Goal: Task Accomplishment & Management: Use online tool/utility

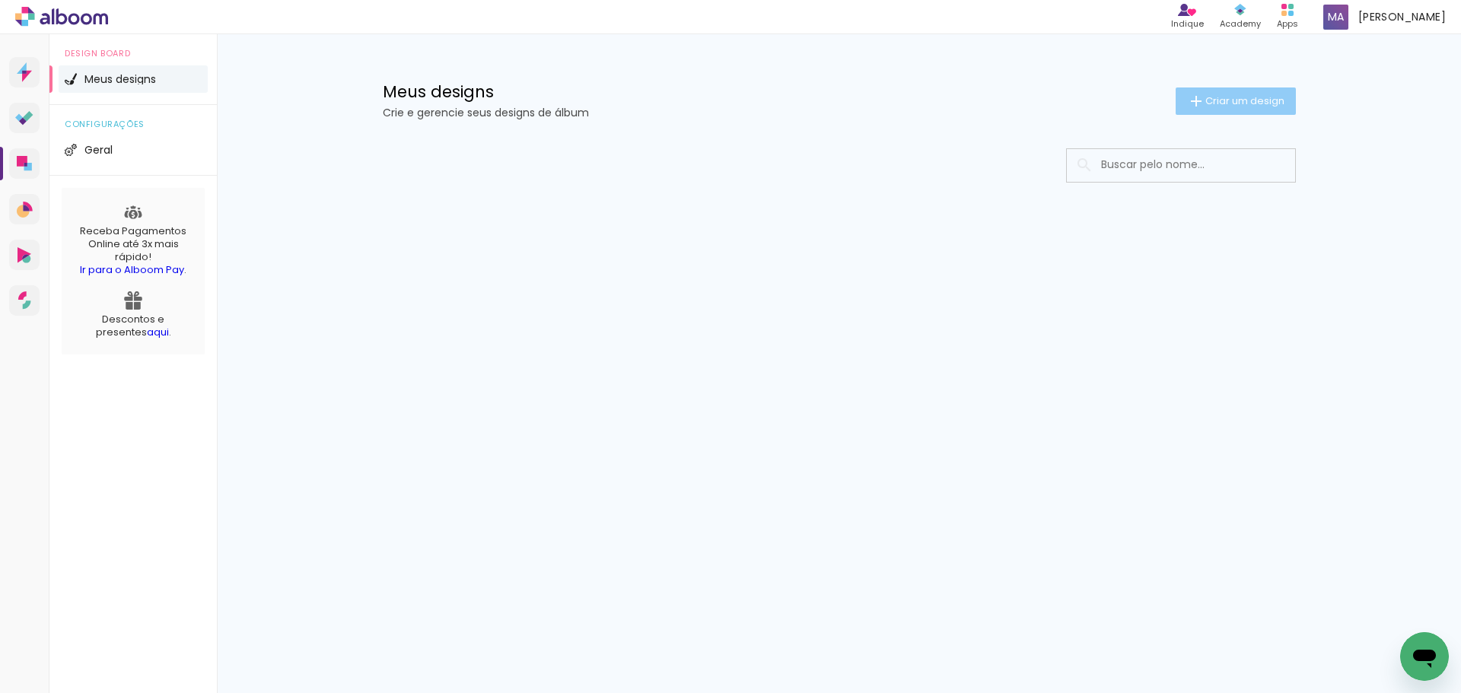
click at [1216, 104] on span "Criar um design" at bounding box center [1245, 101] width 79 height 10
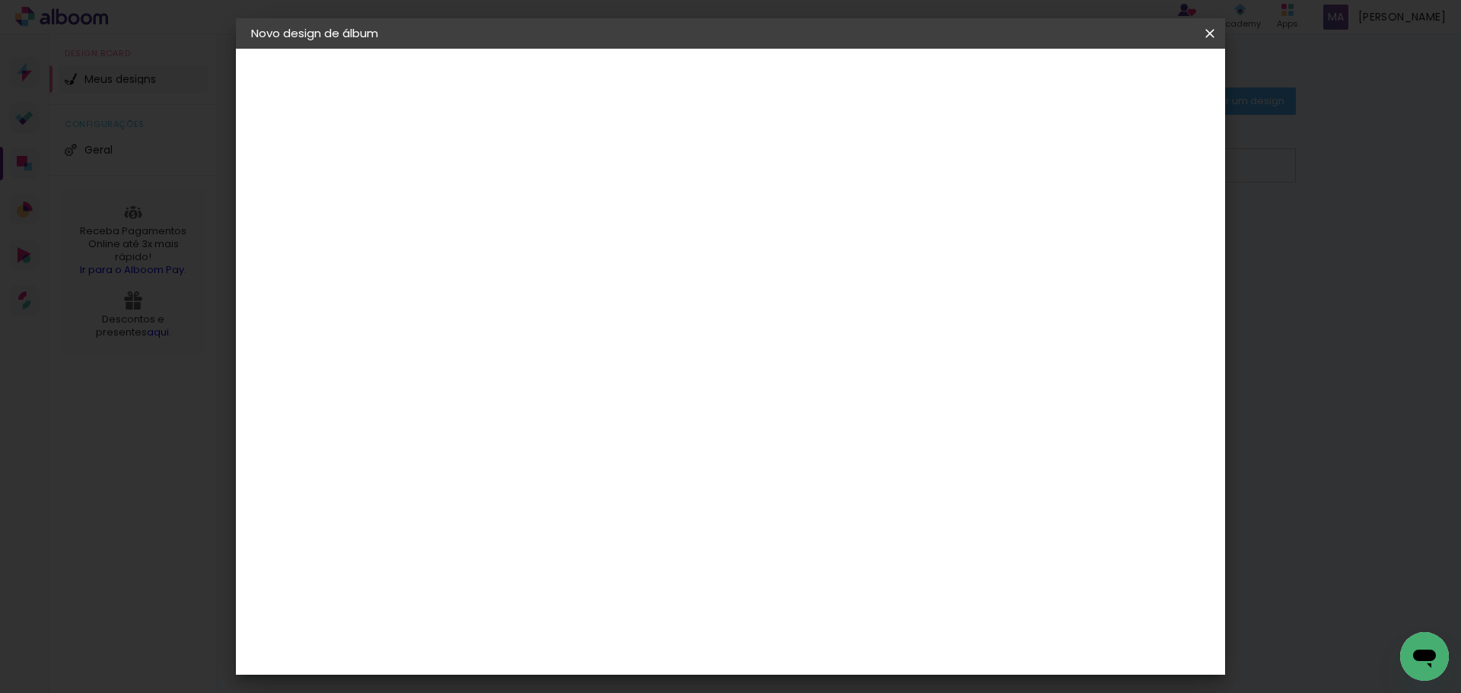
click at [500, 213] on input at bounding box center [500, 205] width 0 height 24
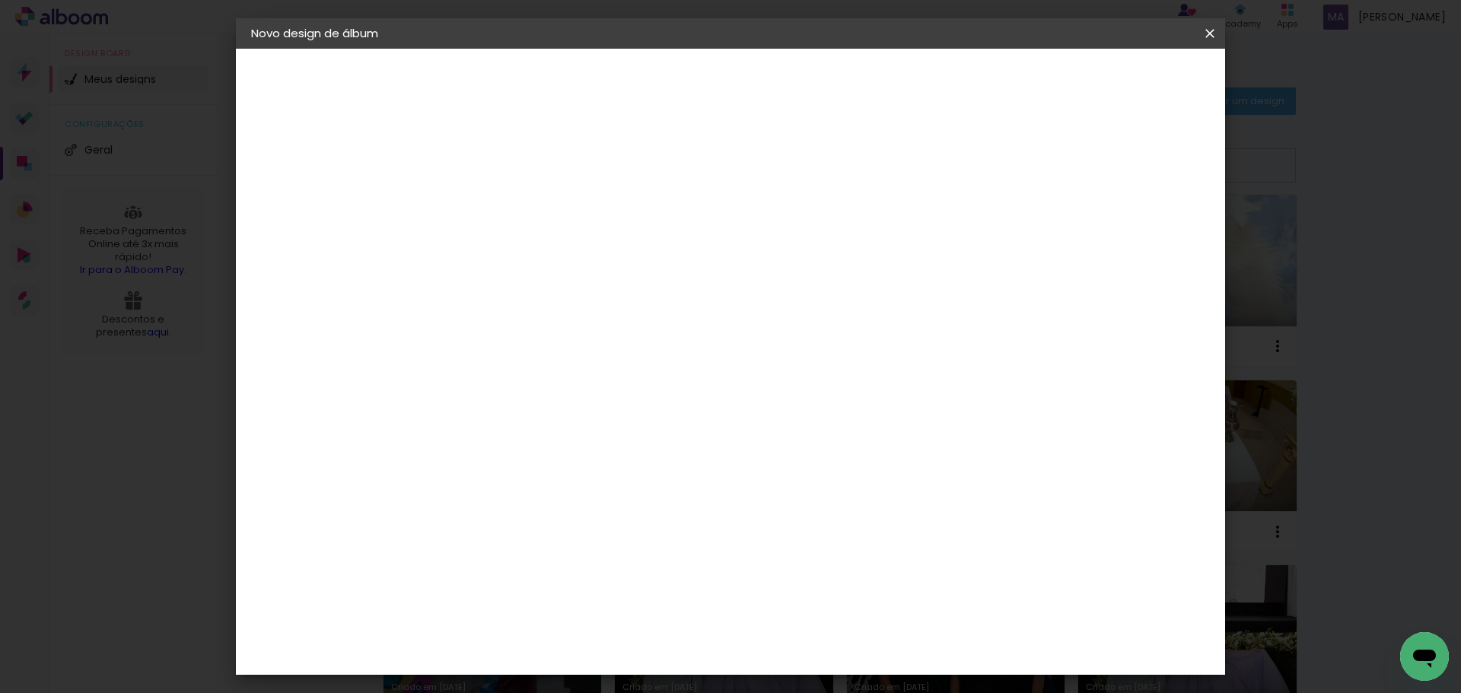
type input "50x25_Alice01ano"
type paper-input "50x25_Alice01ano"
click at [0, 0] on slot "Avançar" at bounding box center [0, 0] width 0 height 0
click at [786, 236] on paper-item "Tamanho Livre" at bounding box center [712, 231] width 146 height 33
drag, startPoint x: 1150, startPoint y: 80, endPoint x: 1114, endPoint y: 144, distance: 73.3
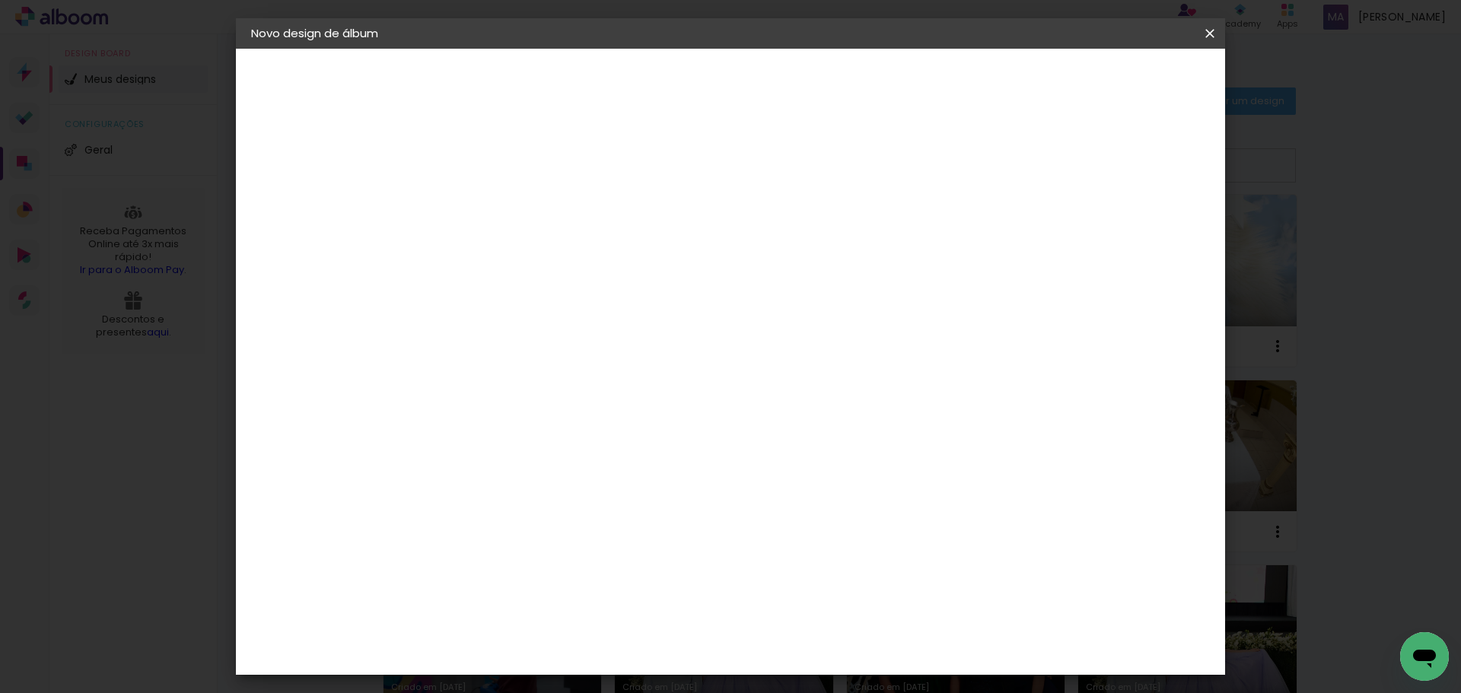
click at [0, 0] on slot "Avançar" at bounding box center [0, 0] width 0 height 0
drag, startPoint x: 458, startPoint y: 433, endPoint x: 446, endPoint y: 432, distance: 12.3
click at [446, 432] on input "30" at bounding box center [452, 432] width 40 height 23
type input "3"
type input "25"
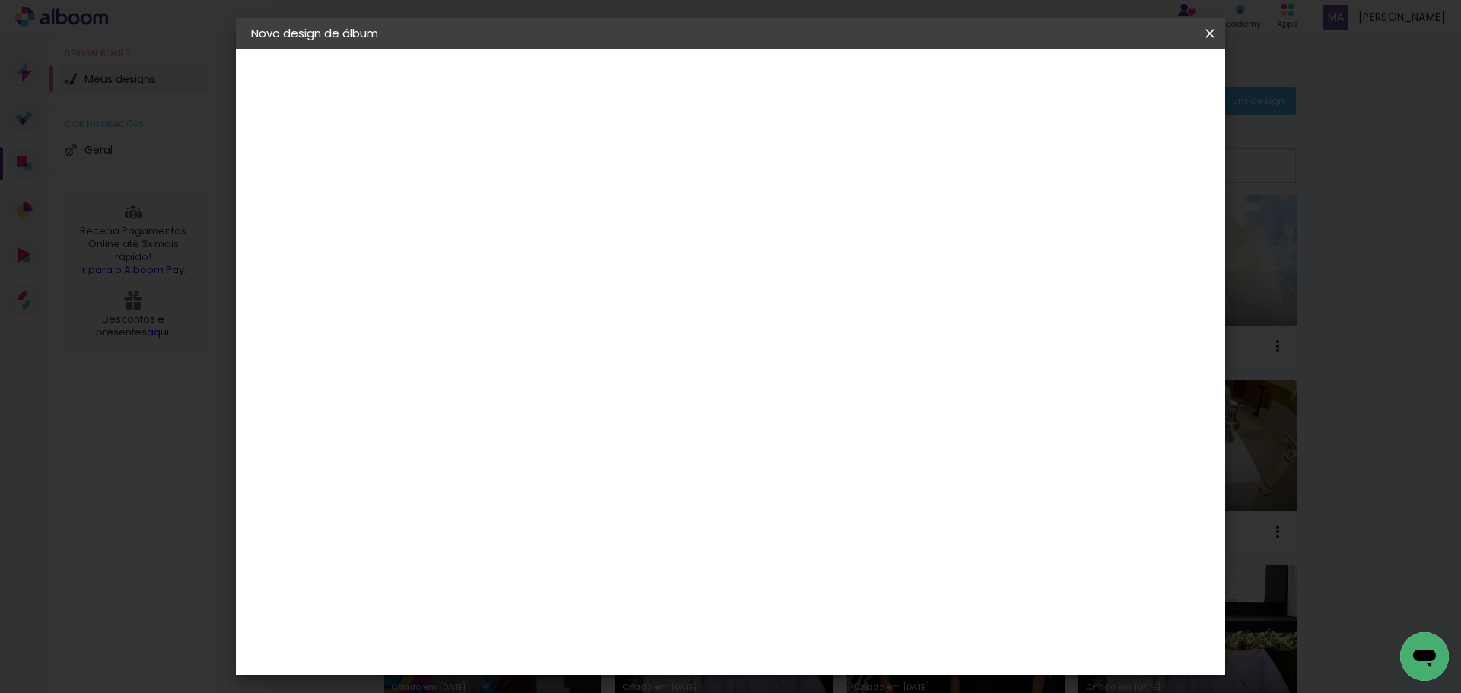
type paper-input "25"
drag, startPoint x: 821, startPoint y: 586, endPoint x: 805, endPoint y: 585, distance: 16.1
click at [805, 585] on input "60" at bounding box center [815, 585] width 40 height 23
type input "50"
type paper-input "50"
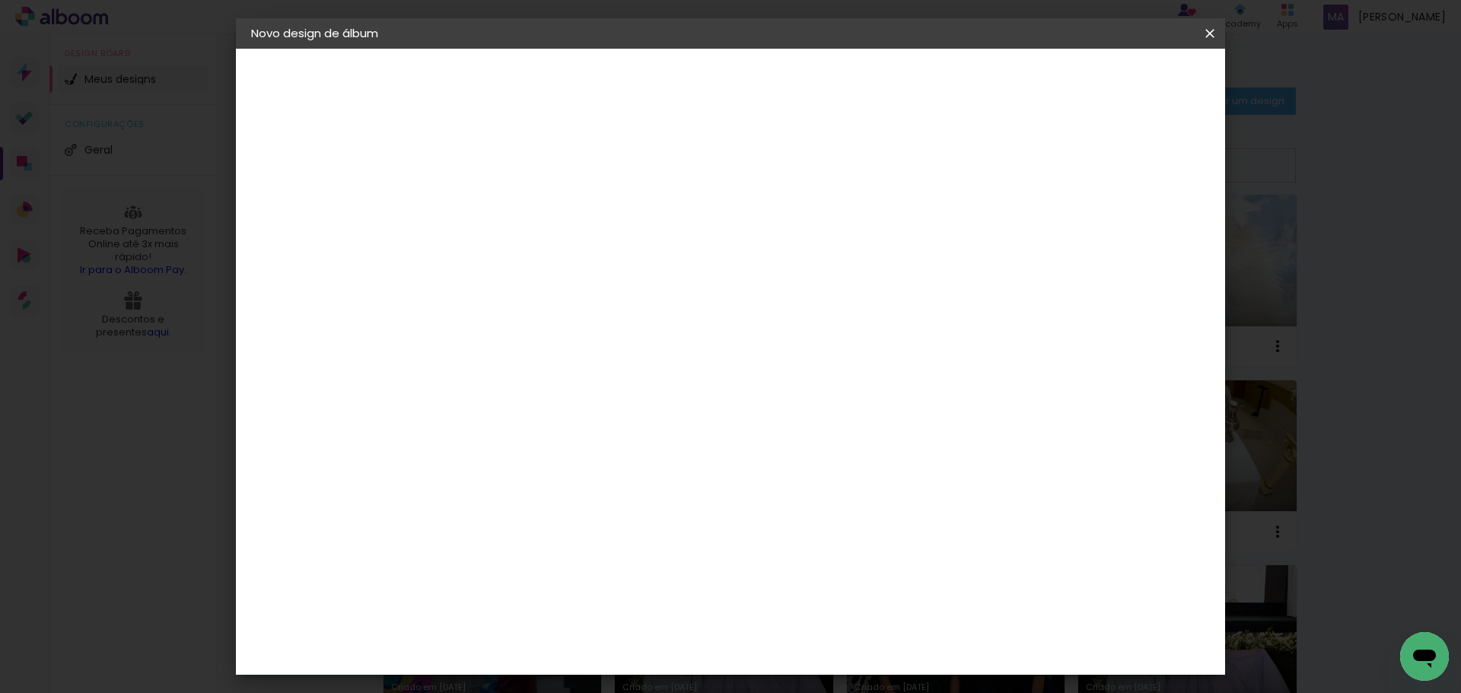
type input "4"
type paper-input "4"
click at [1138, 234] on input "4" at bounding box center [1129, 229] width 27 height 23
type input "3"
type paper-input "3"
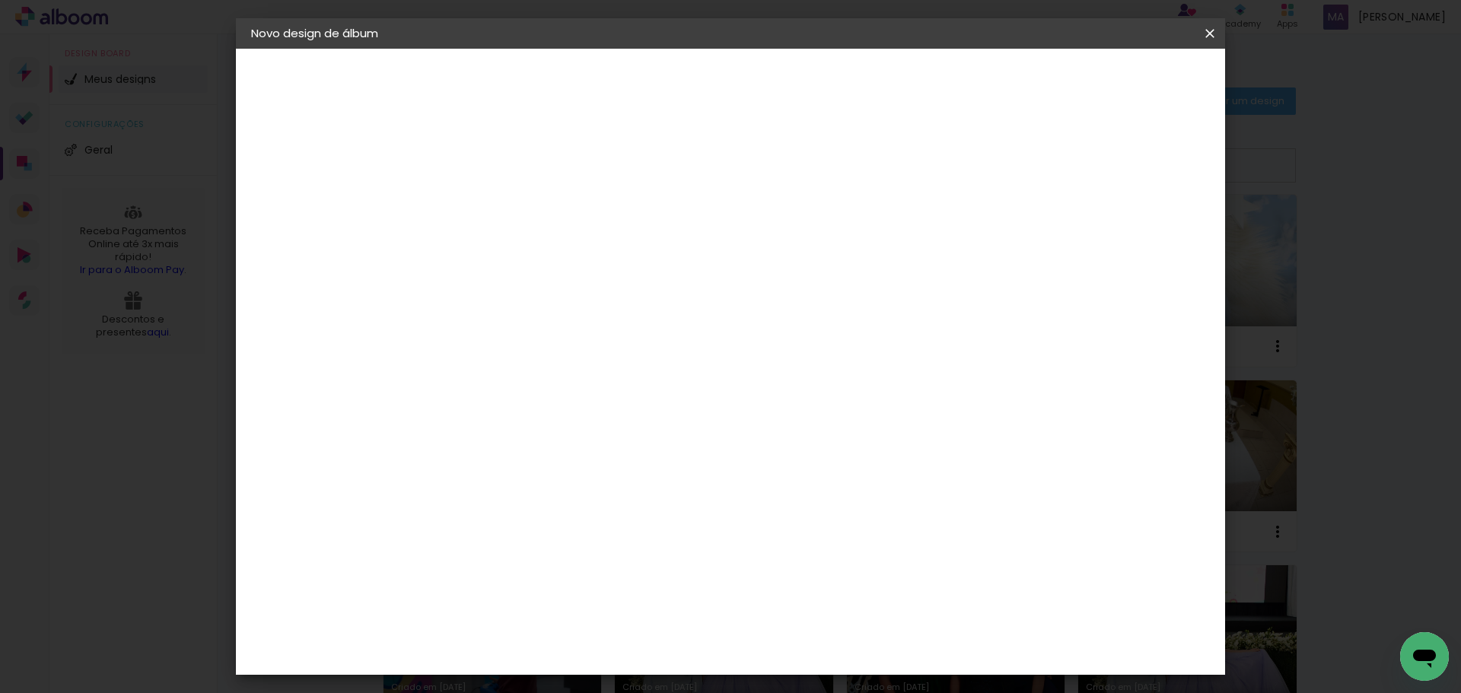
click at [1138, 234] on input "3" at bounding box center [1134, 229] width 27 height 23
type input "2"
type paper-input "2"
click at [1139, 234] on input "2" at bounding box center [1136, 229] width 27 height 23
type input "1"
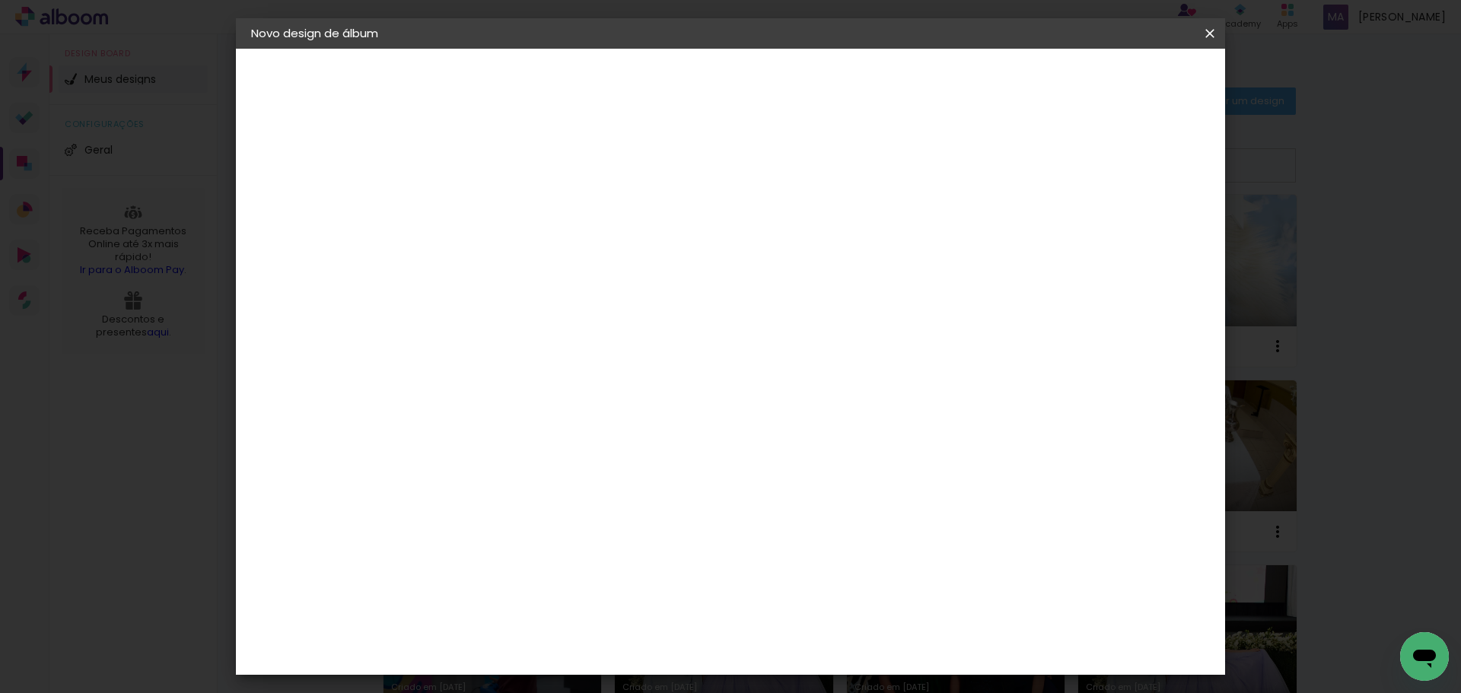
type paper-input "1"
click at [1140, 235] on input "1" at bounding box center [1139, 229] width 27 height 23
type input "0"
click at [1142, 236] on input "0" at bounding box center [1139, 229] width 27 height 23
click at [1115, 85] on span "Iniciar design" at bounding box center [1080, 80] width 69 height 11
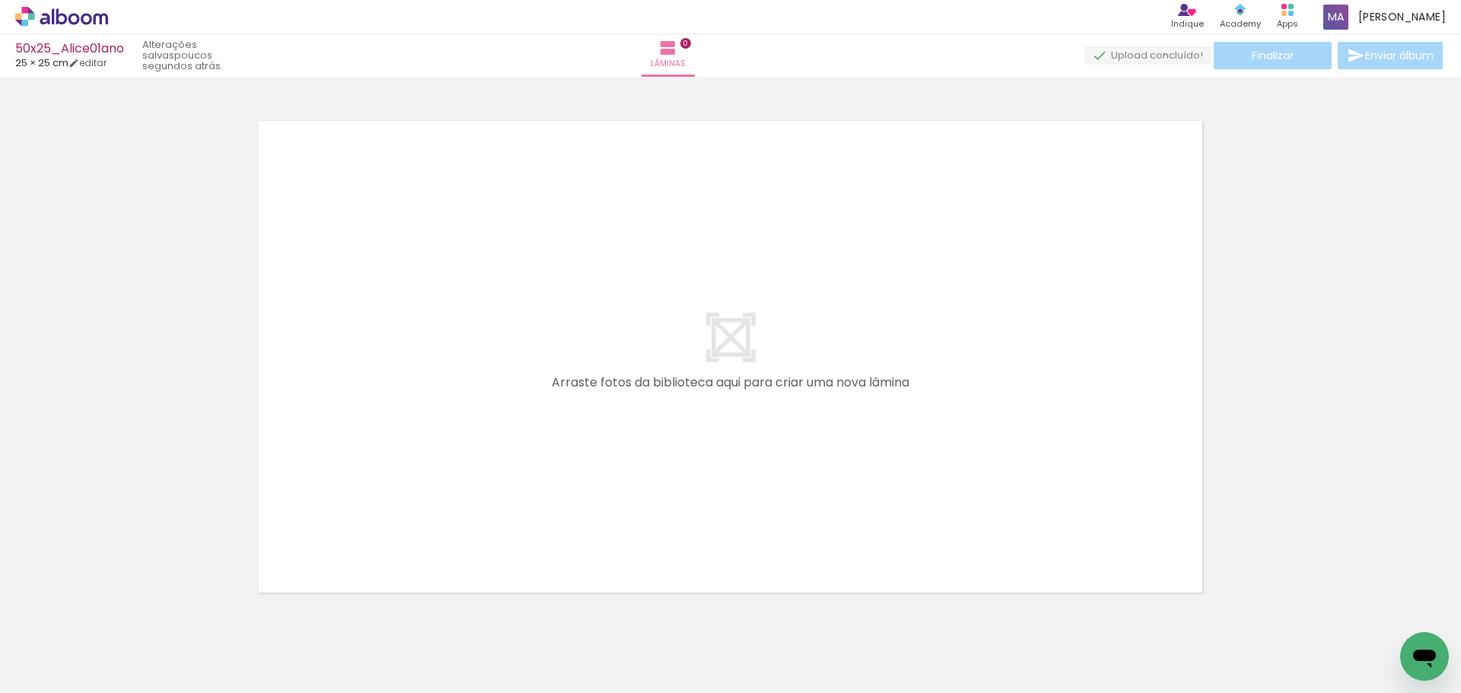
click at [56, 24] on icon at bounding box center [61, 17] width 93 height 20
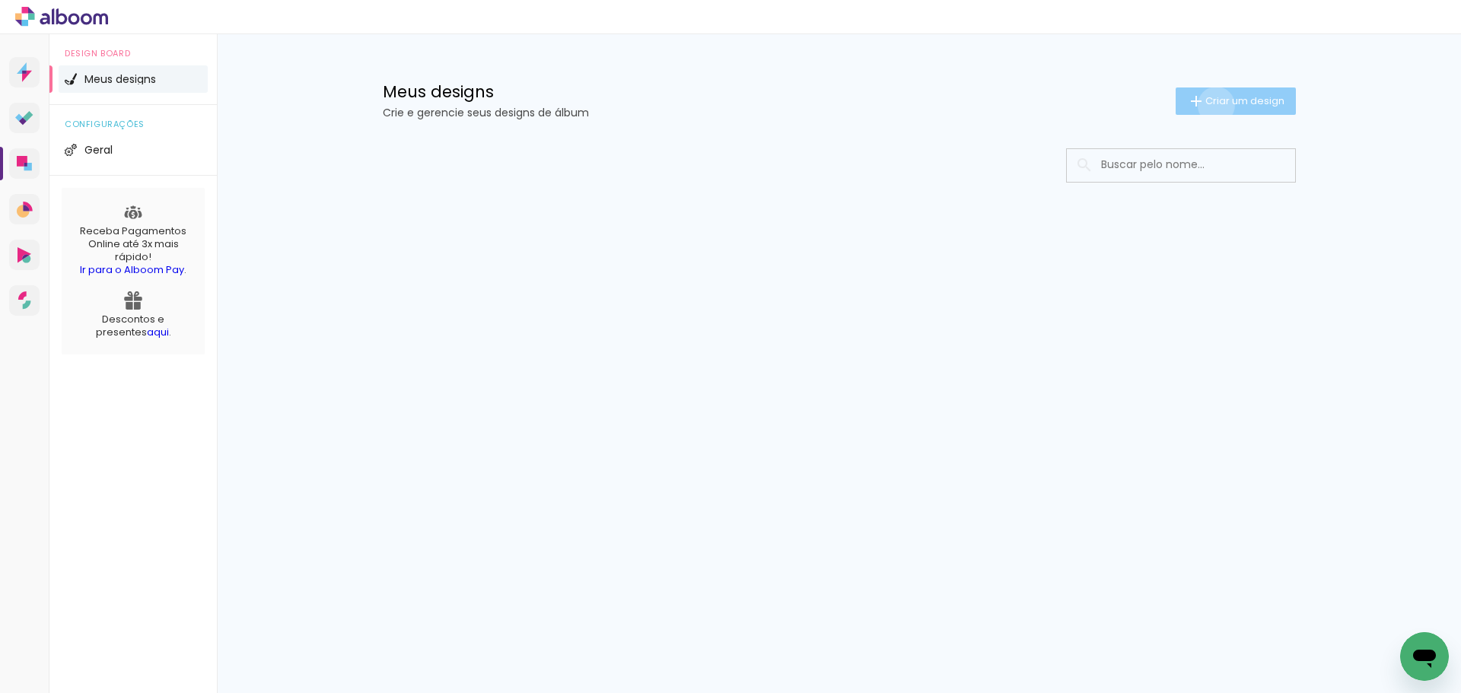
click at [1213, 105] on span "Criar um design" at bounding box center [1245, 101] width 79 height 10
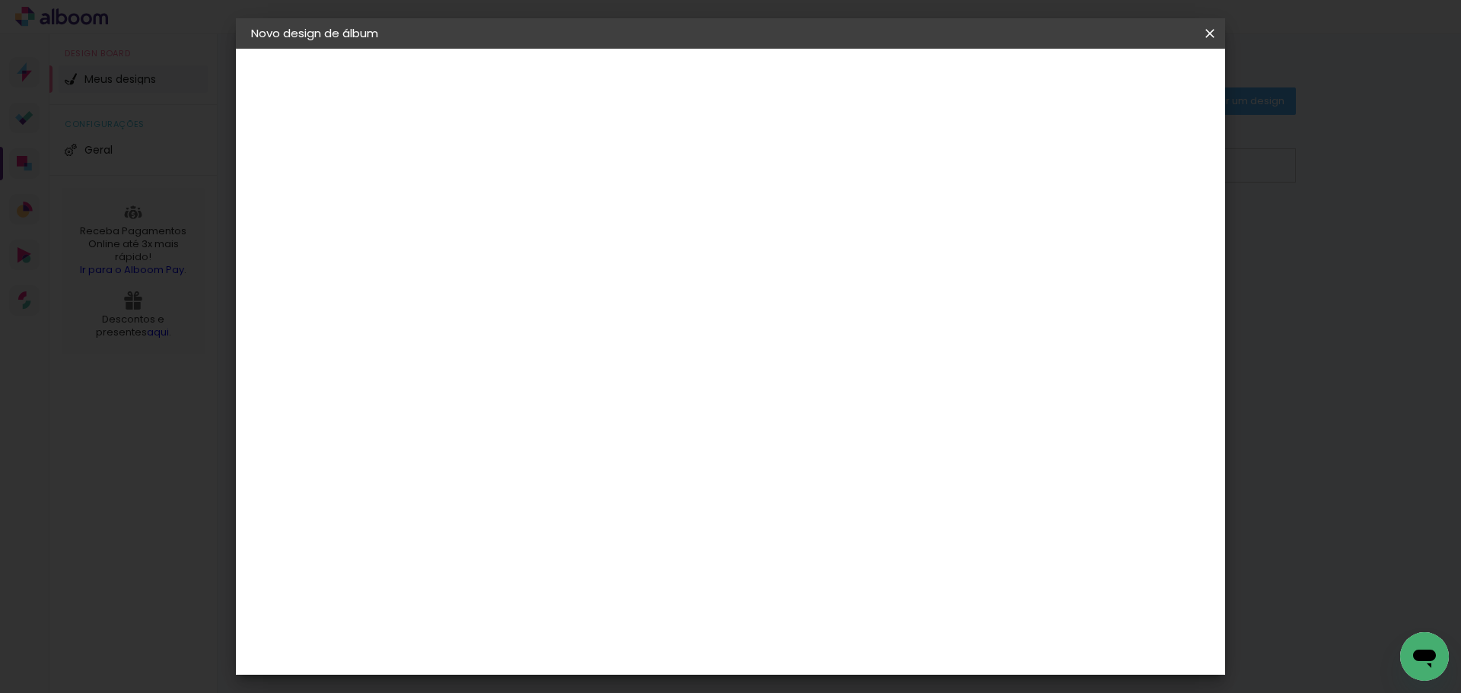
click at [500, 201] on input at bounding box center [500, 205] width 0 height 24
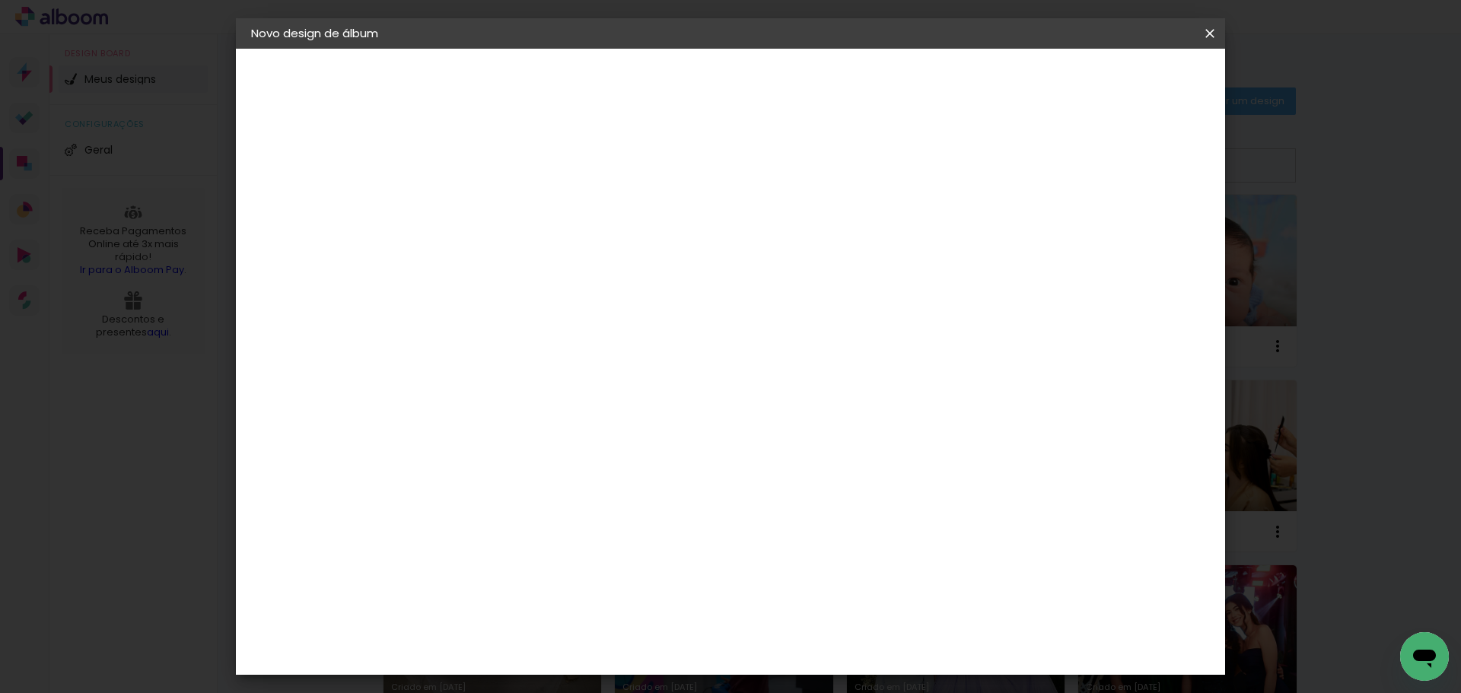
type input "60x20_Emanuel"
type paper-input "60x20_Emanuel"
click at [656, 90] on paper-button "Avançar" at bounding box center [619, 81] width 75 height 26
click at [786, 233] on paper-item "Tamanho Livre" at bounding box center [712, 231] width 146 height 33
click at [0, 0] on slot "Avançar" at bounding box center [0, 0] width 0 height 0
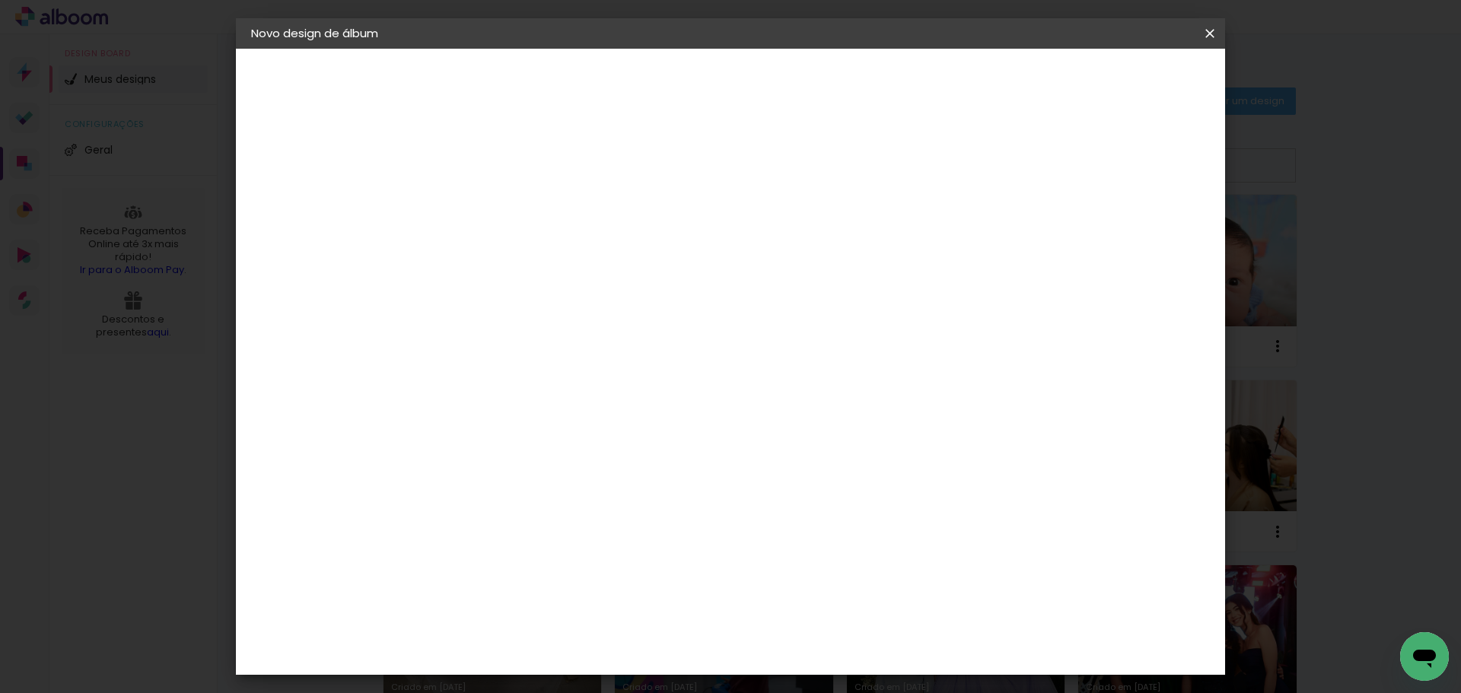
drag, startPoint x: 457, startPoint y: 434, endPoint x: 441, endPoint y: 438, distance: 16.6
click at [445, 438] on input "30" at bounding box center [452, 432] width 40 height 23
type input "20"
type paper-input "20"
type input "4"
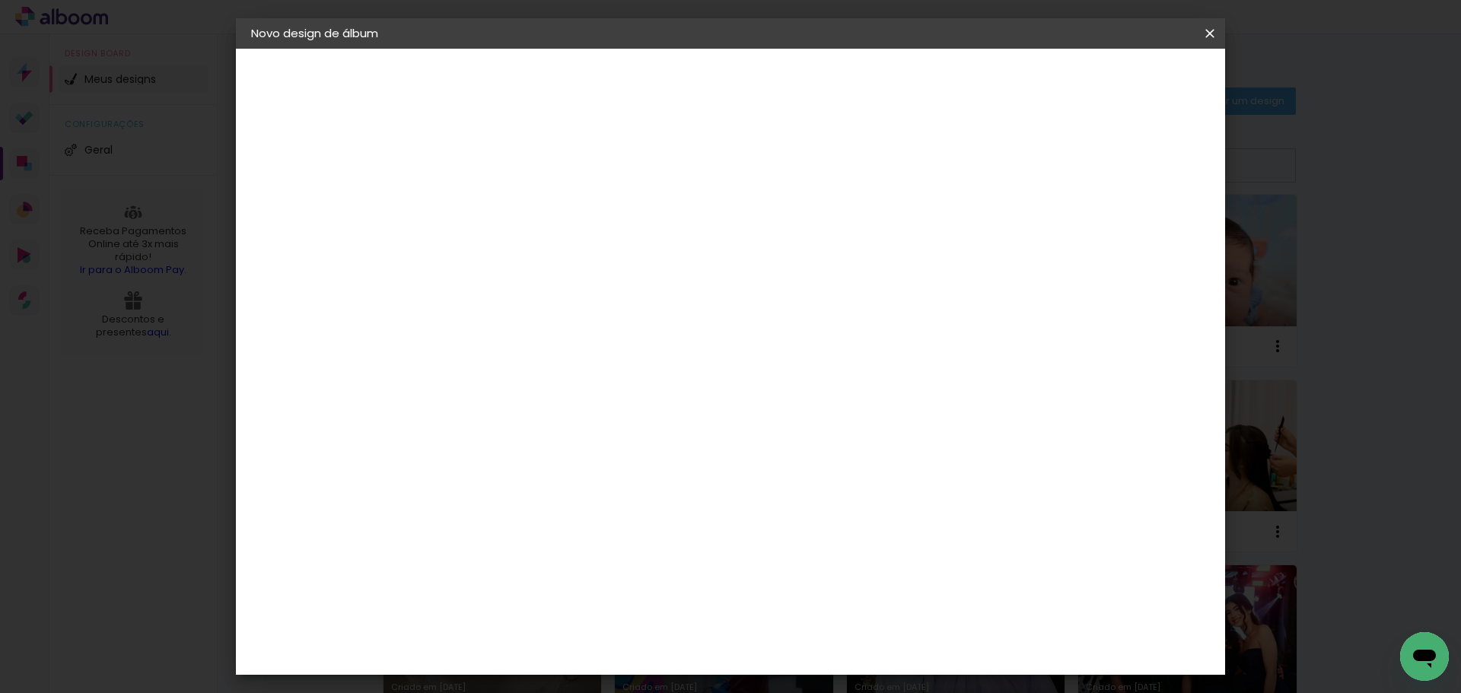
type paper-input "4"
click at [1138, 237] on input "4" at bounding box center [1131, 229] width 27 height 23
type input "3"
type paper-input "3"
click at [1141, 237] on input "3" at bounding box center [1133, 229] width 27 height 23
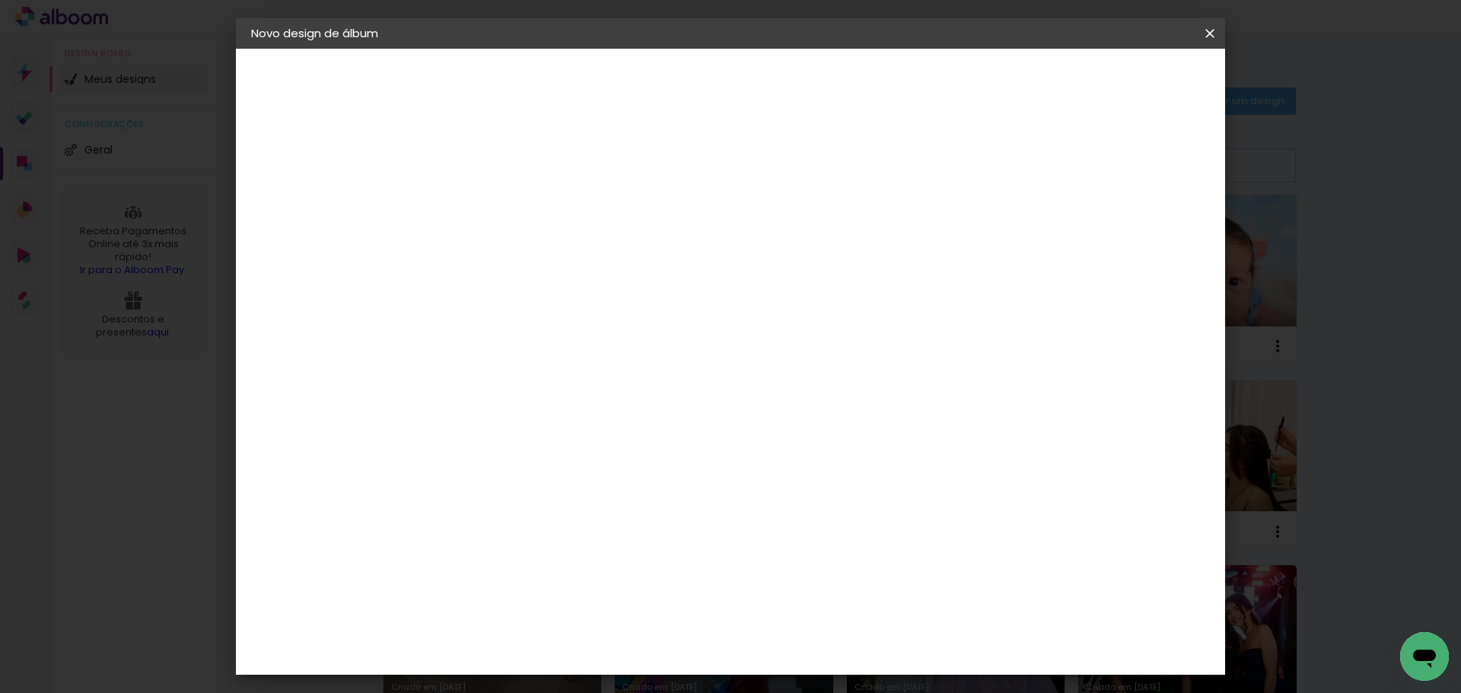
type input "2"
type paper-input "2"
click at [1143, 237] on input "2" at bounding box center [1135, 229] width 27 height 23
type input "1"
type paper-input "1"
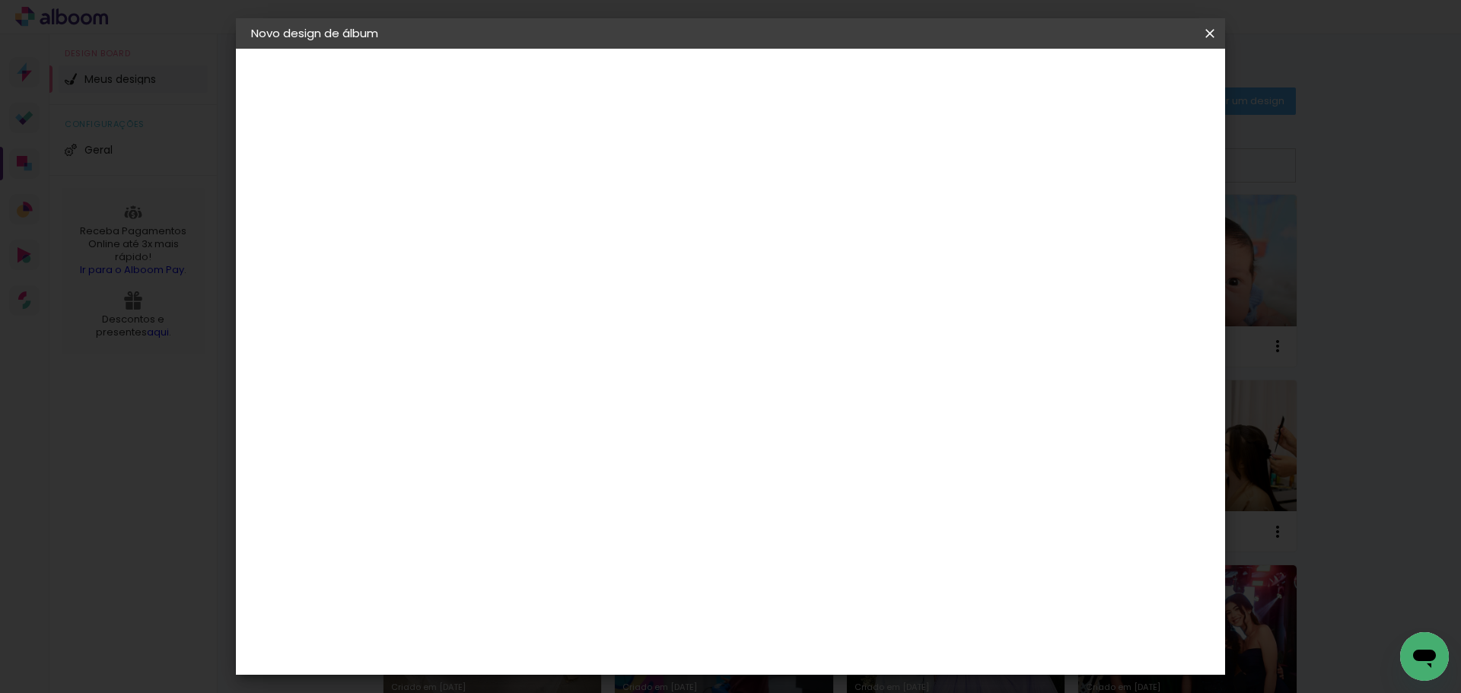
click at [1146, 237] on input "1" at bounding box center [1137, 229] width 27 height 23
type input "0"
click at [1147, 238] on input "0" at bounding box center [1141, 229] width 27 height 23
click at [1115, 84] on span "Iniciar design" at bounding box center [1080, 80] width 69 height 11
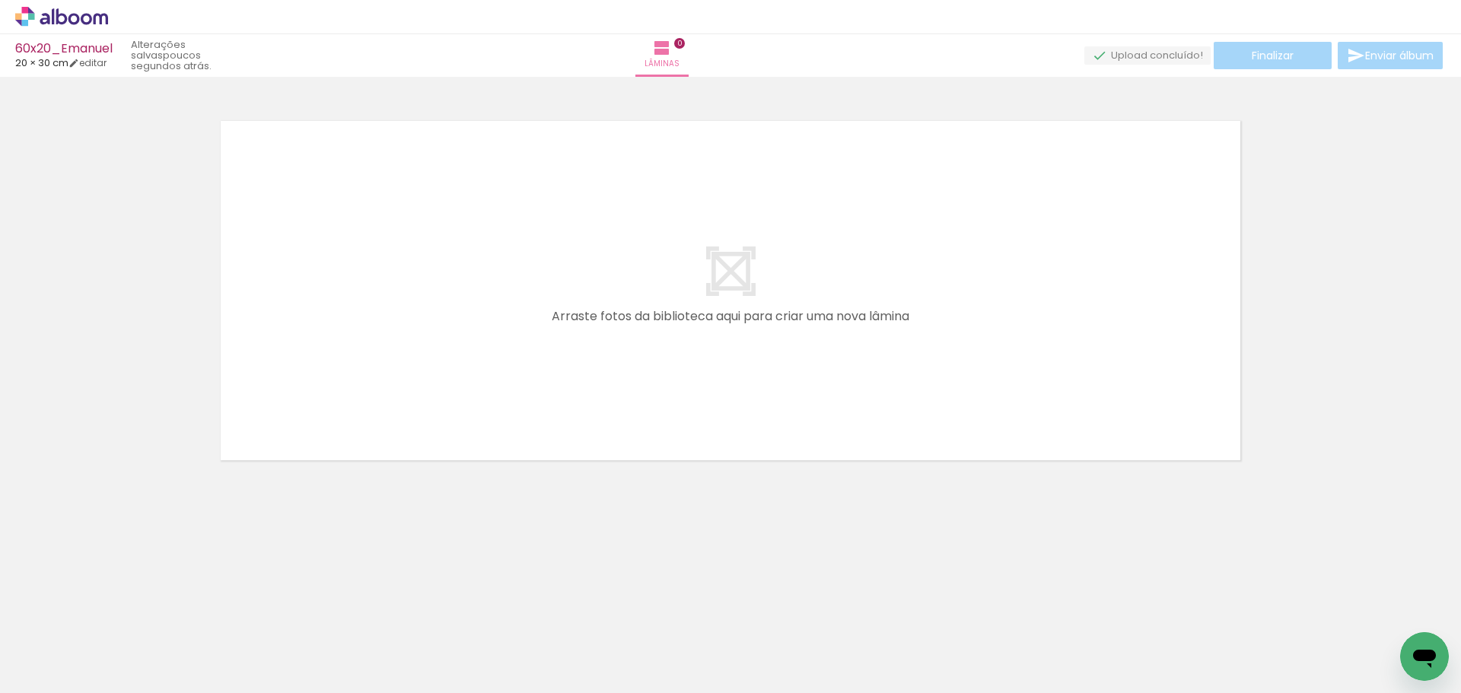
click at [81, 22] on icon at bounding box center [61, 17] width 93 height 20
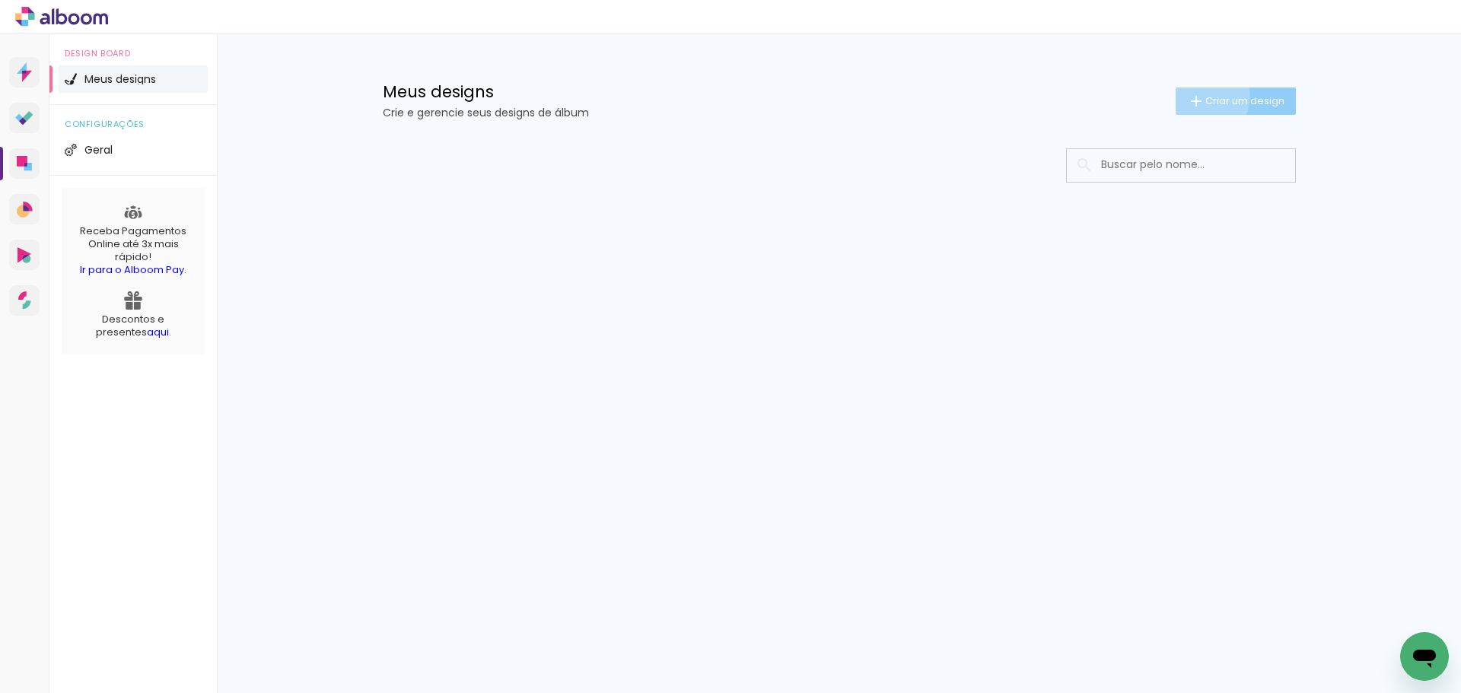
click at [1195, 96] on iron-icon at bounding box center [1196, 101] width 18 height 18
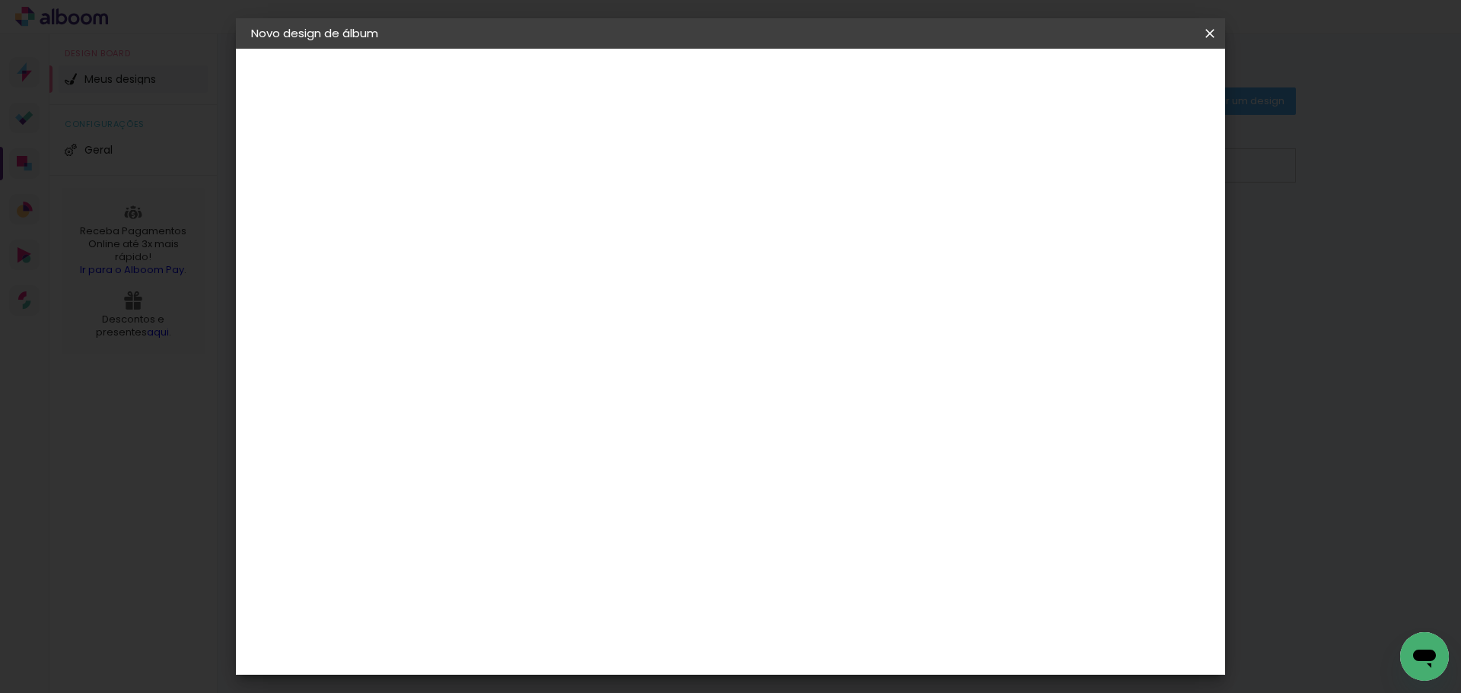
click at [500, 196] on input at bounding box center [500, 205] width 0 height 24
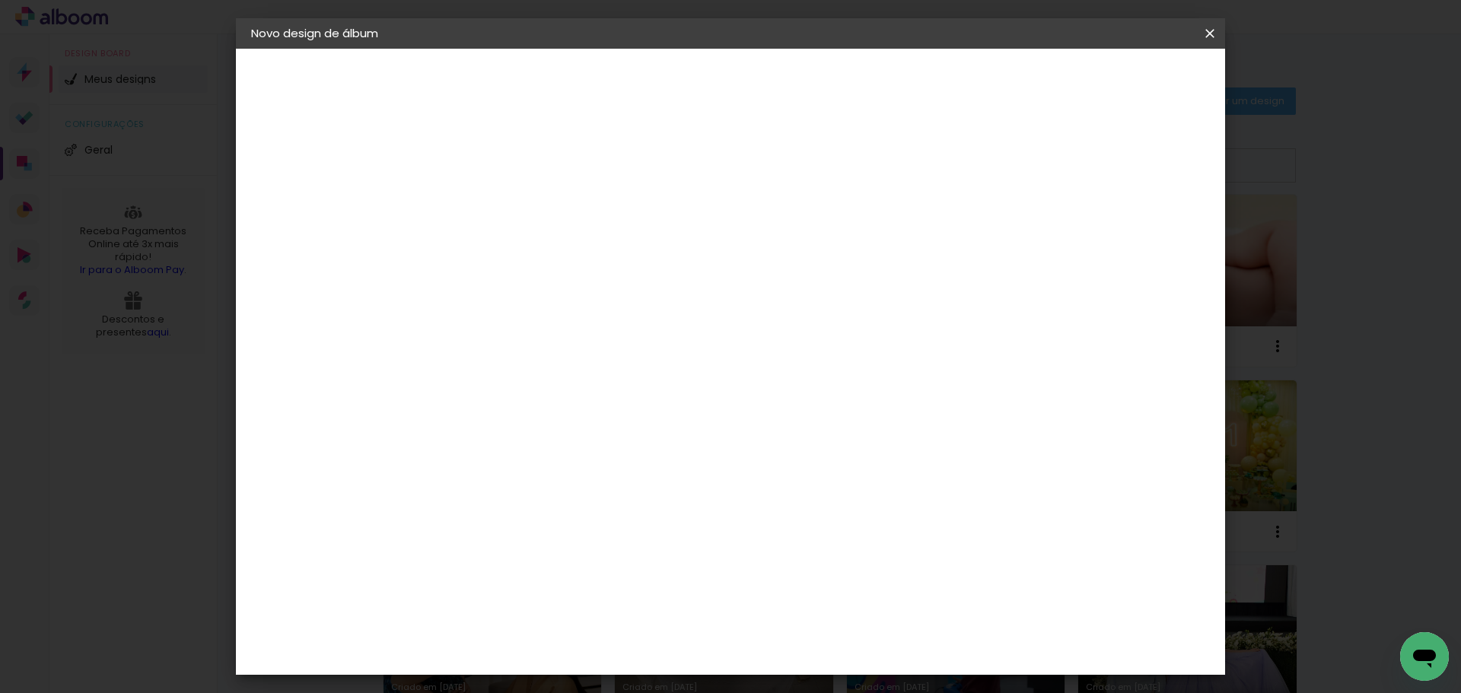
type input "L"
type input "60x20_Levi"
type paper-input "60x20_Levi"
click at [0, 0] on slot "Avançar" at bounding box center [0, 0] width 0 height 0
click at [786, 231] on paper-item "Tamanho Livre" at bounding box center [712, 231] width 146 height 33
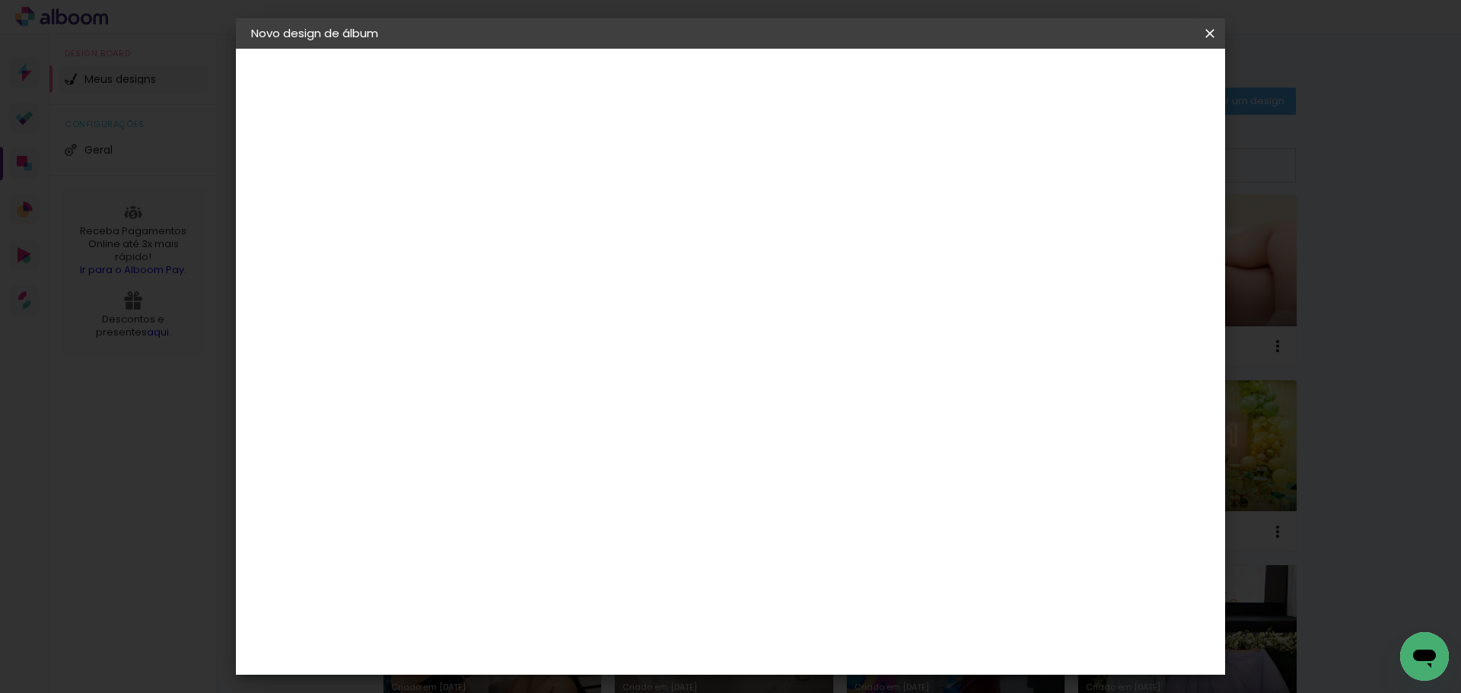
click at [785, 88] on paper-button "Avançar" at bounding box center [747, 81] width 75 height 26
drag, startPoint x: 459, startPoint y: 432, endPoint x: 446, endPoint y: 432, distance: 12.9
click at [446, 432] on input "30" at bounding box center [452, 432] width 40 height 23
type input "20"
type paper-input "20"
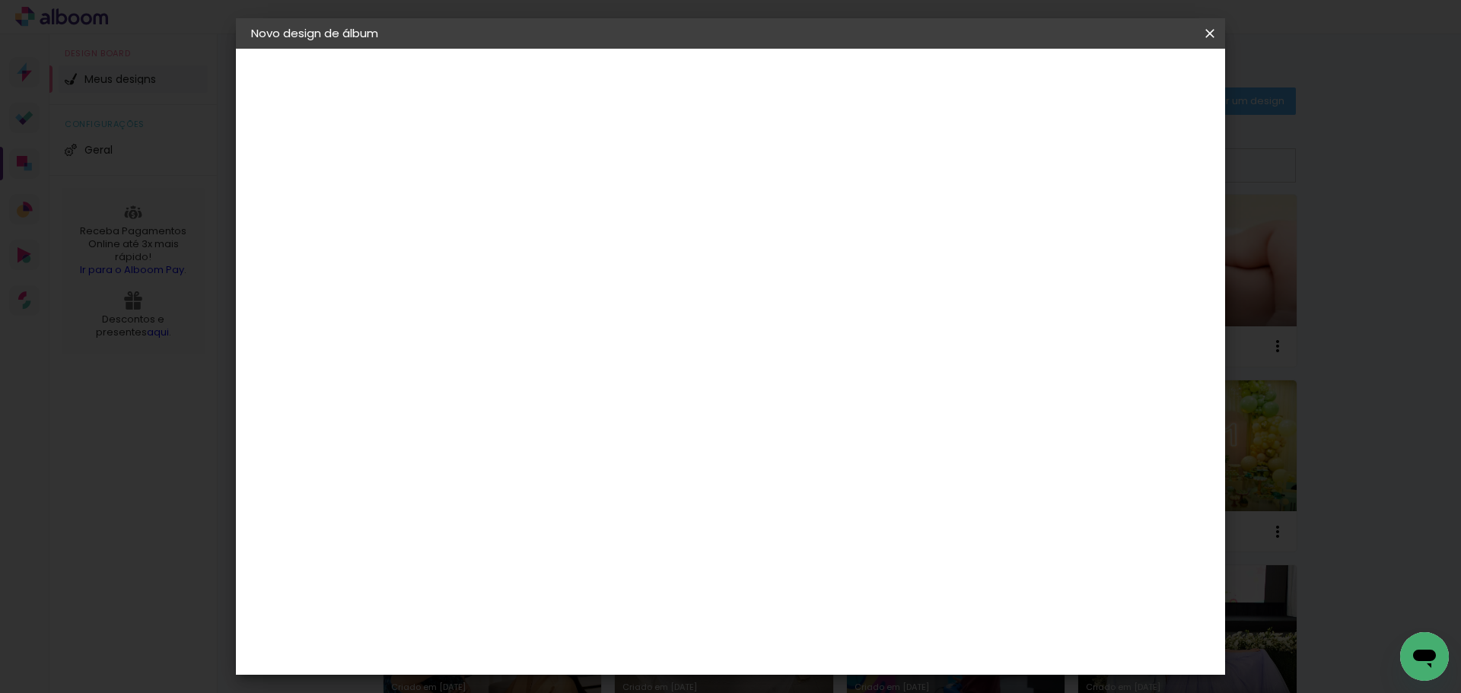
type input "4"
type paper-input "4"
click at [1141, 239] on input "4" at bounding box center [1133, 229] width 27 height 23
type input "3"
type paper-input "3"
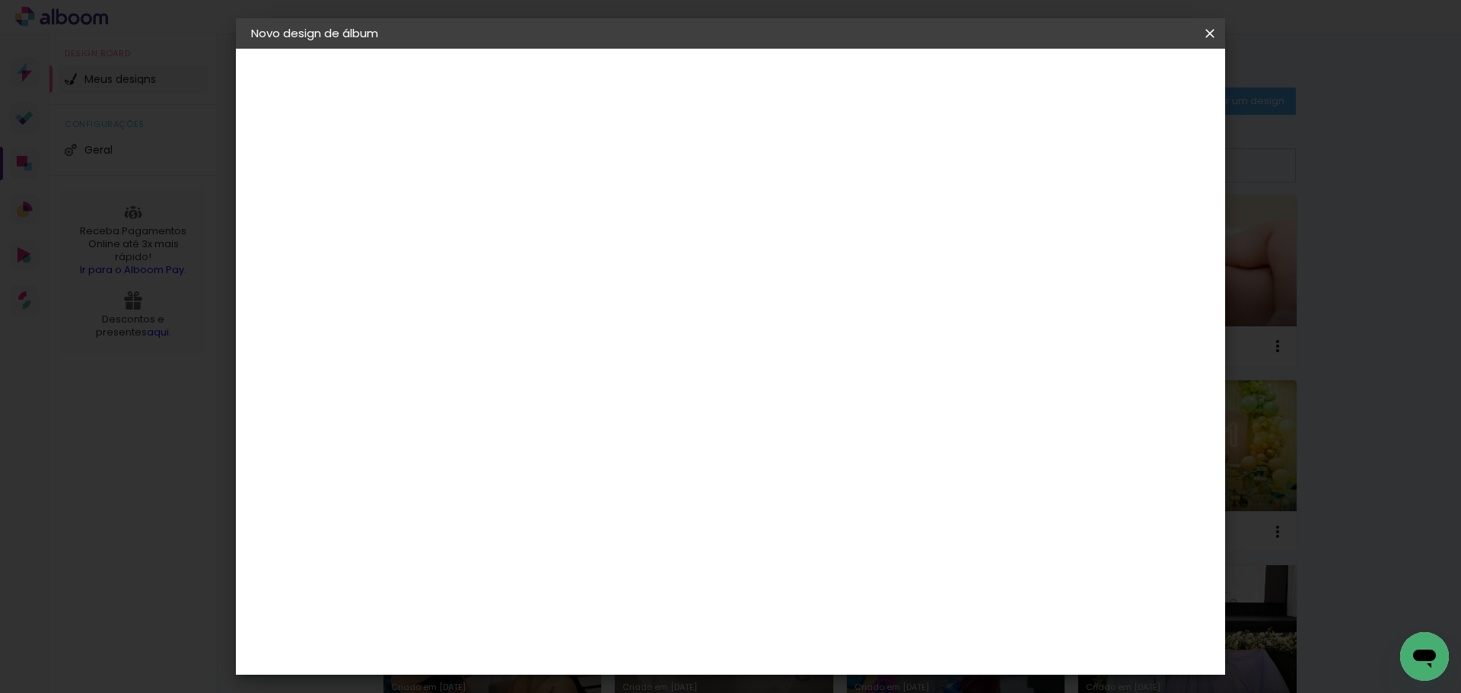
click at [1141, 239] on input "3" at bounding box center [1135, 229] width 27 height 23
type input "2"
type paper-input "2"
click at [1144, 241] on input "2" at bounding box center [1137, 229] width 27 height 23
type input "1"
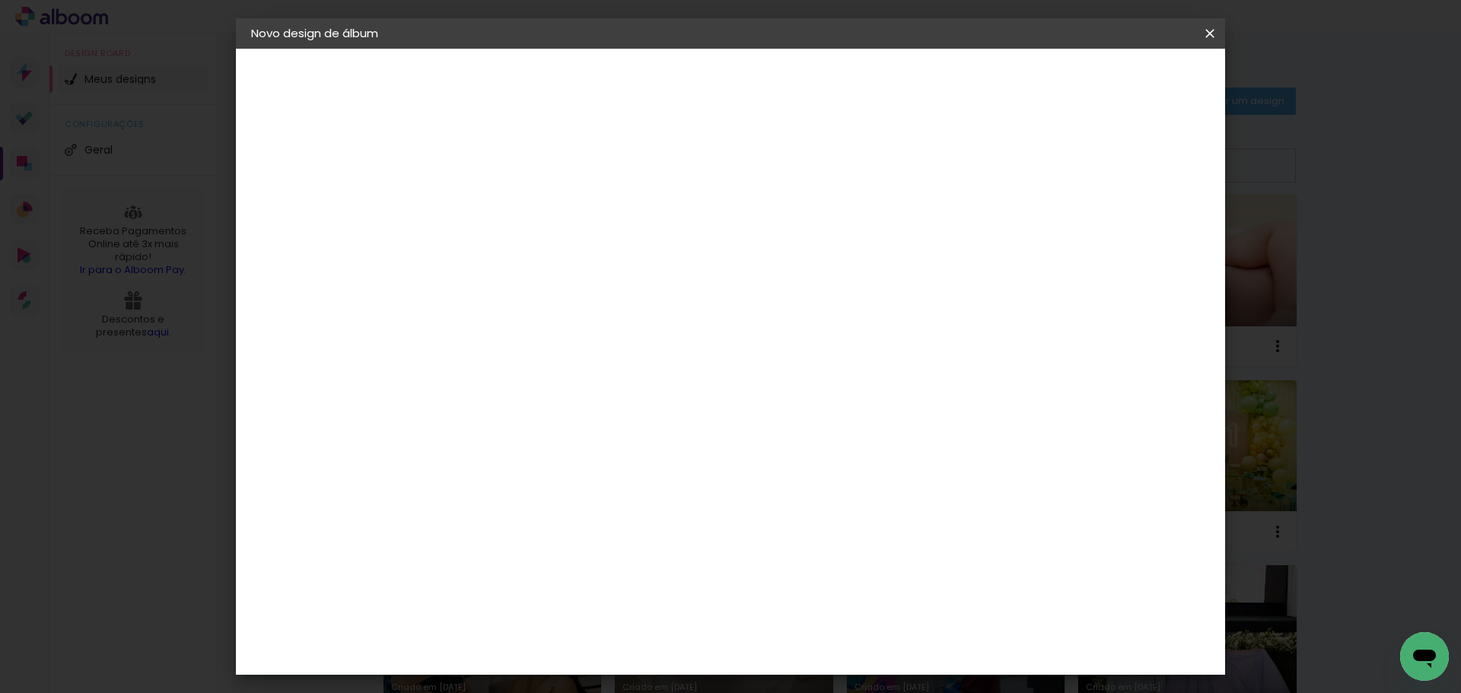
type paper-input "1"
click at [1144, 241] on input "1" at bounding box center [1139, 229] width 27 height 23
click at [1145, 241] on div at bounding box center [1151, 242] width 50 height 2
type input "0"
click at [1149, 237] on input "0" at bounding box center [1139, 229] width 27 height 23
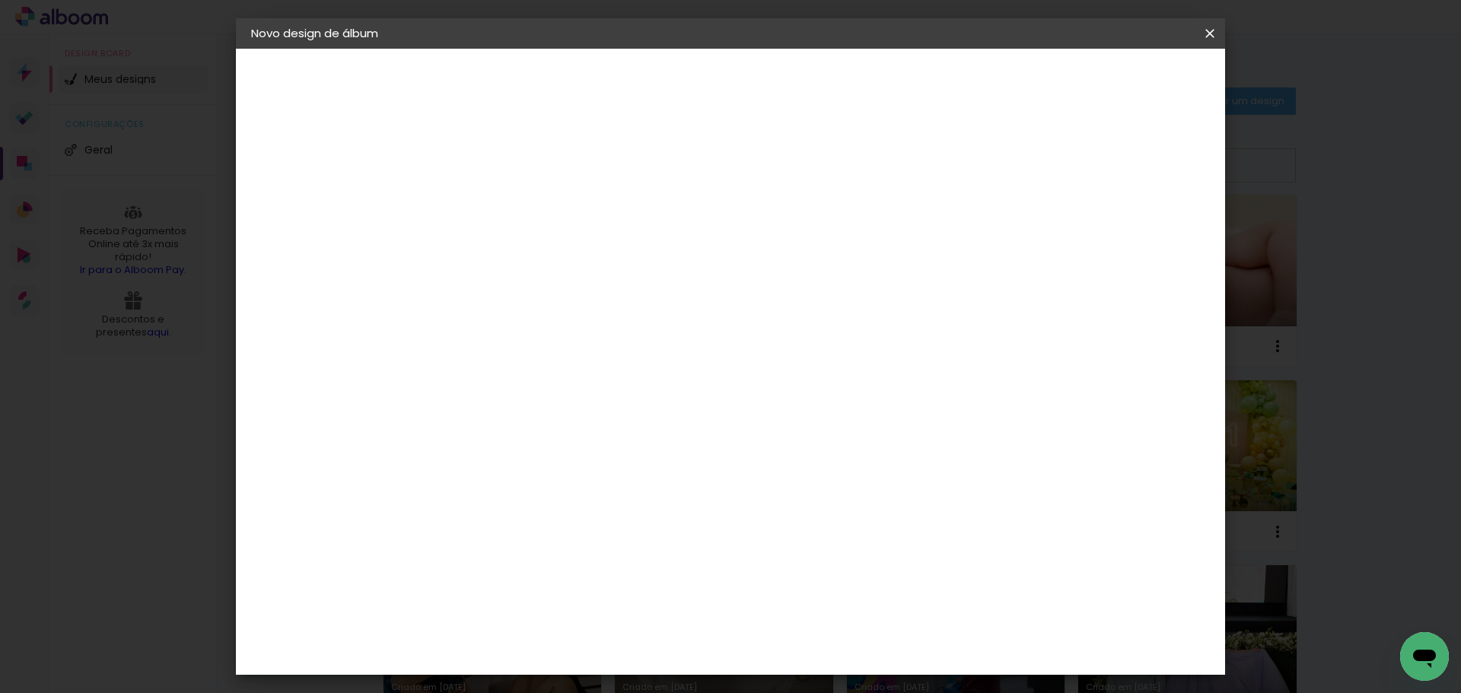
click at [1115, 76] on span "Iniciar design" at bounding box center [1080, 80] width 69 height 11
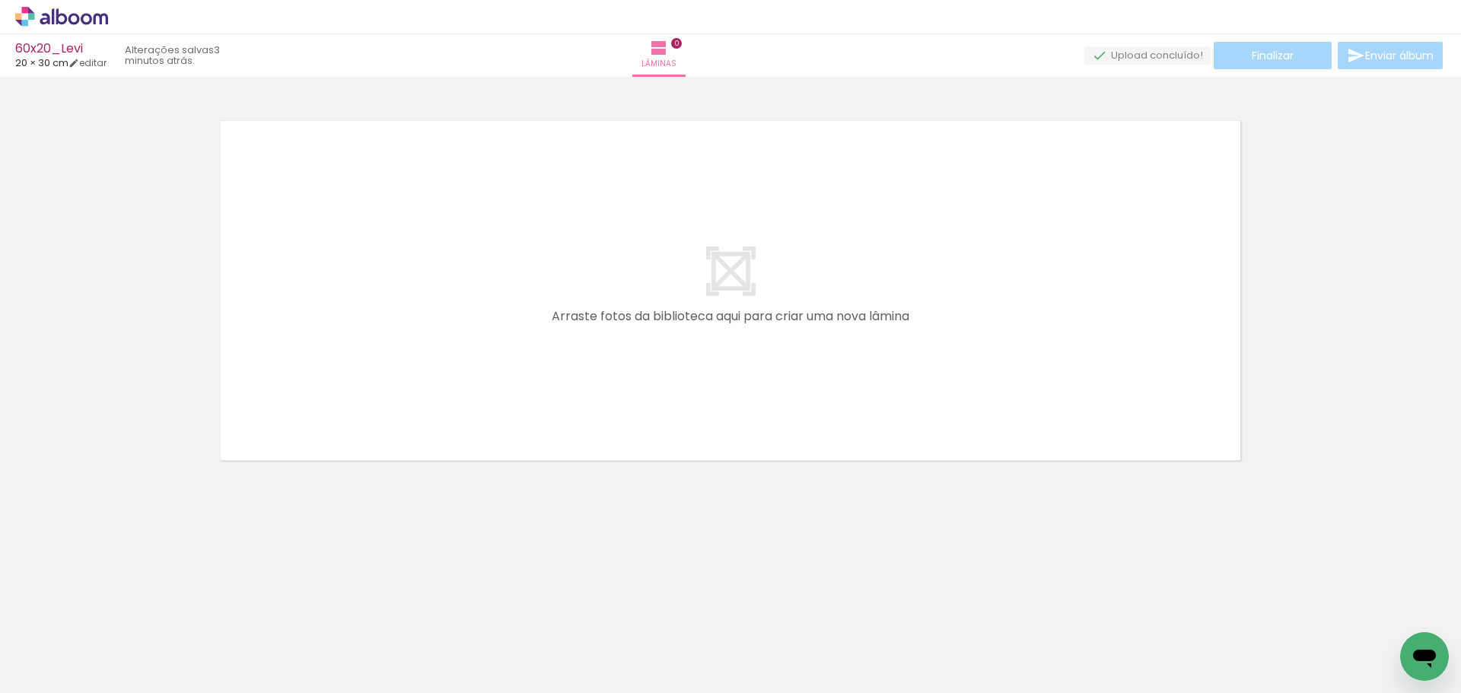
click at [76, 22] on icon at bounding box center [74, 18] width 11 height 11
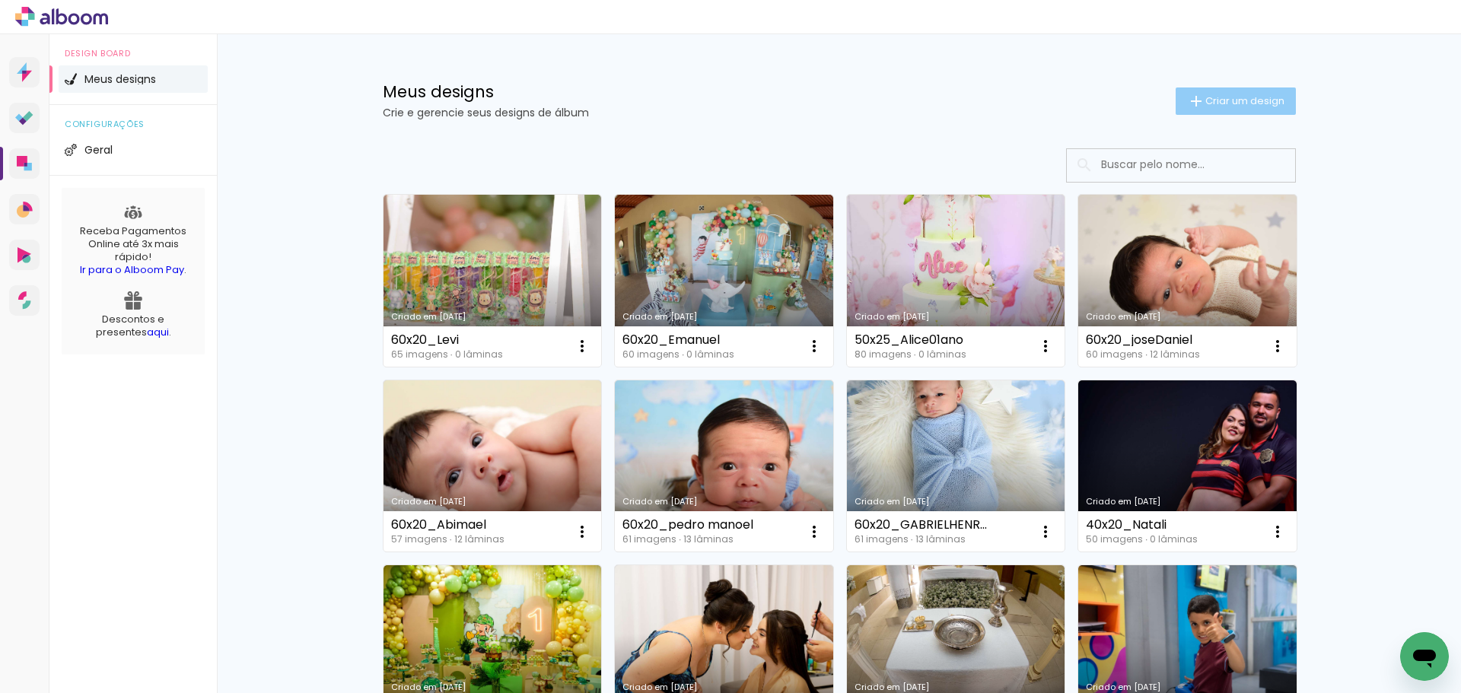
click at [1217, 96] on span "Criar um design" at bounding box center [1245, 101] width 79 height 10
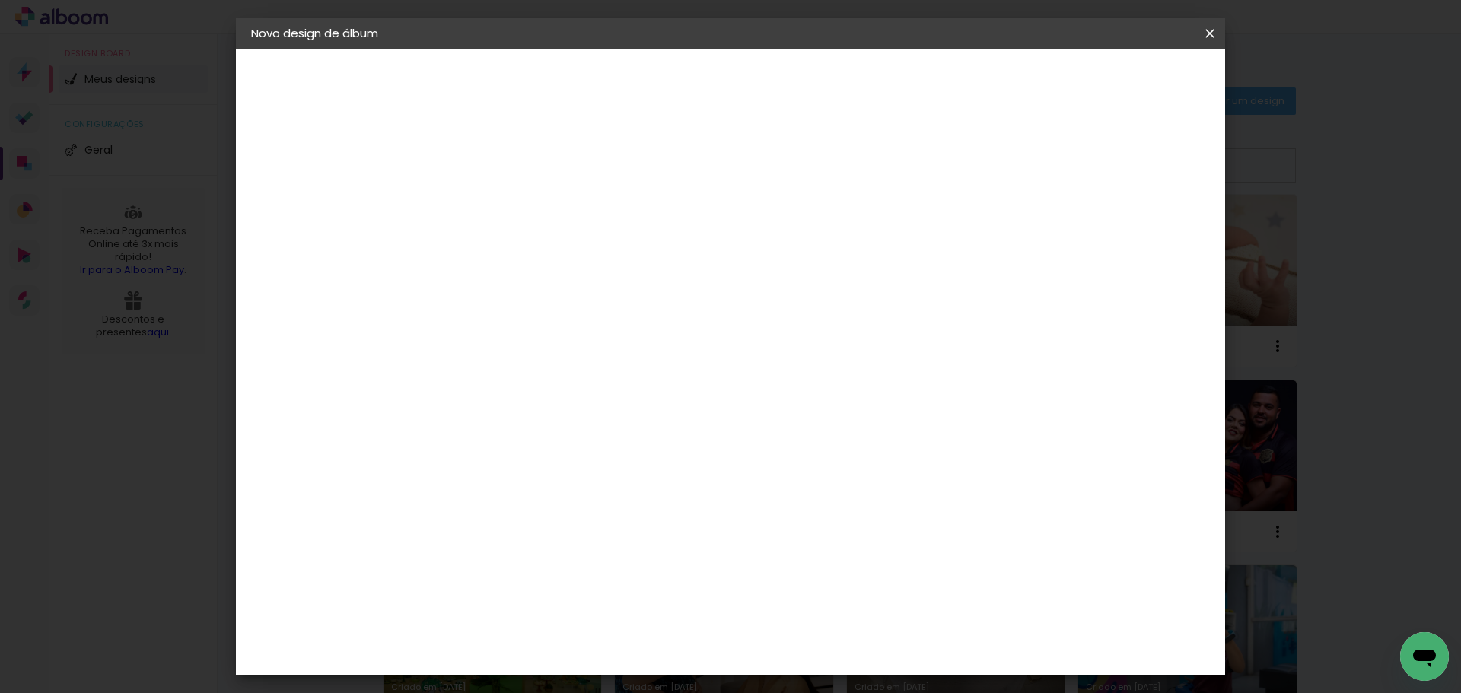
click at [500, 197] on input at bounding box center [500, 205] width 0 height 24
type input "60x20_maria"
type paper-input "60x20_maria"
click at [0, 0] on slot "Avançar" at bounding box center [0, 0] width 0 height 0
click at [786, 237] on paper-item "Tamanho Livre" at bounding box center [712, 231] width 146 height 33
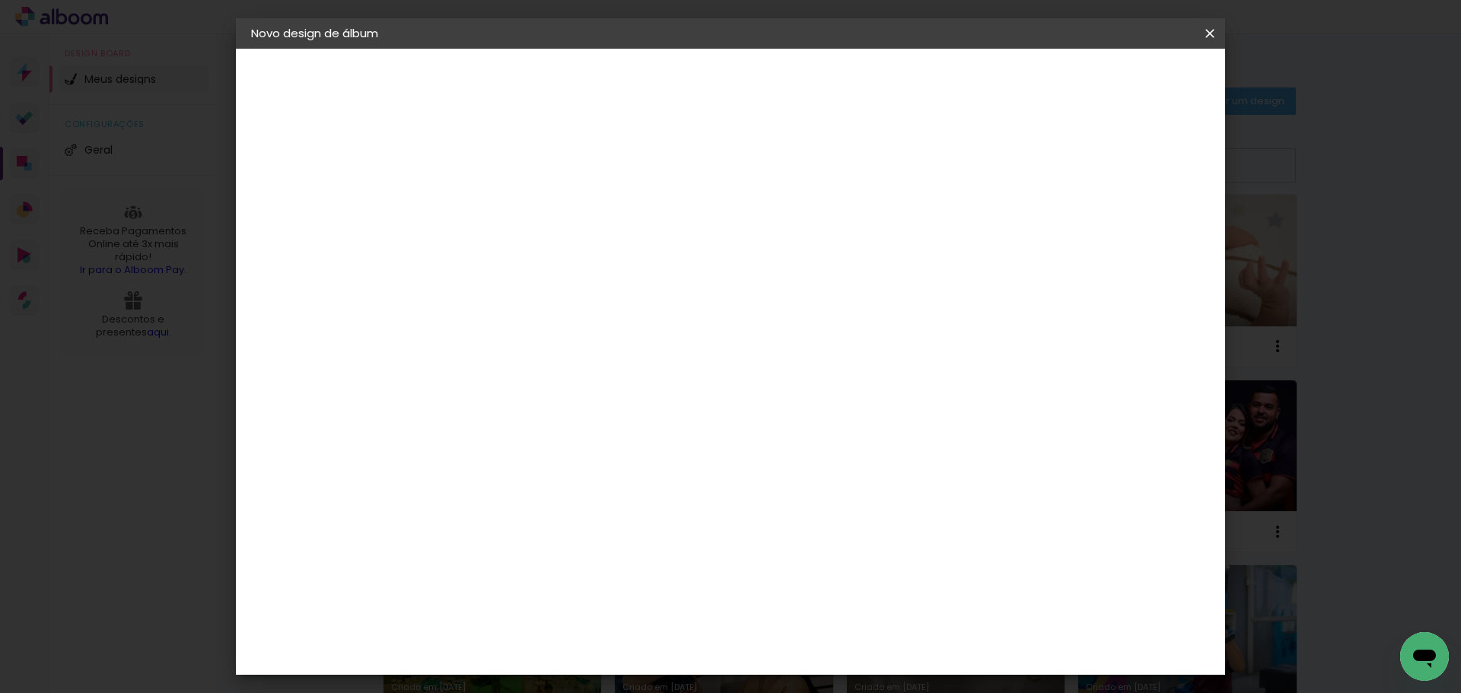
click at [0, 0] on slot "Avançar" at bounding box center [0, 0] width 0 height 0
drag, startPoint x: 460, startPoint y: 429, endPoint x: 445, endPoint y: 432, distance: 14.6
click at [445, 432] on input "30" at bounding box center [452, 432] width 40 height 23
type input "20"
type paper-input "20"
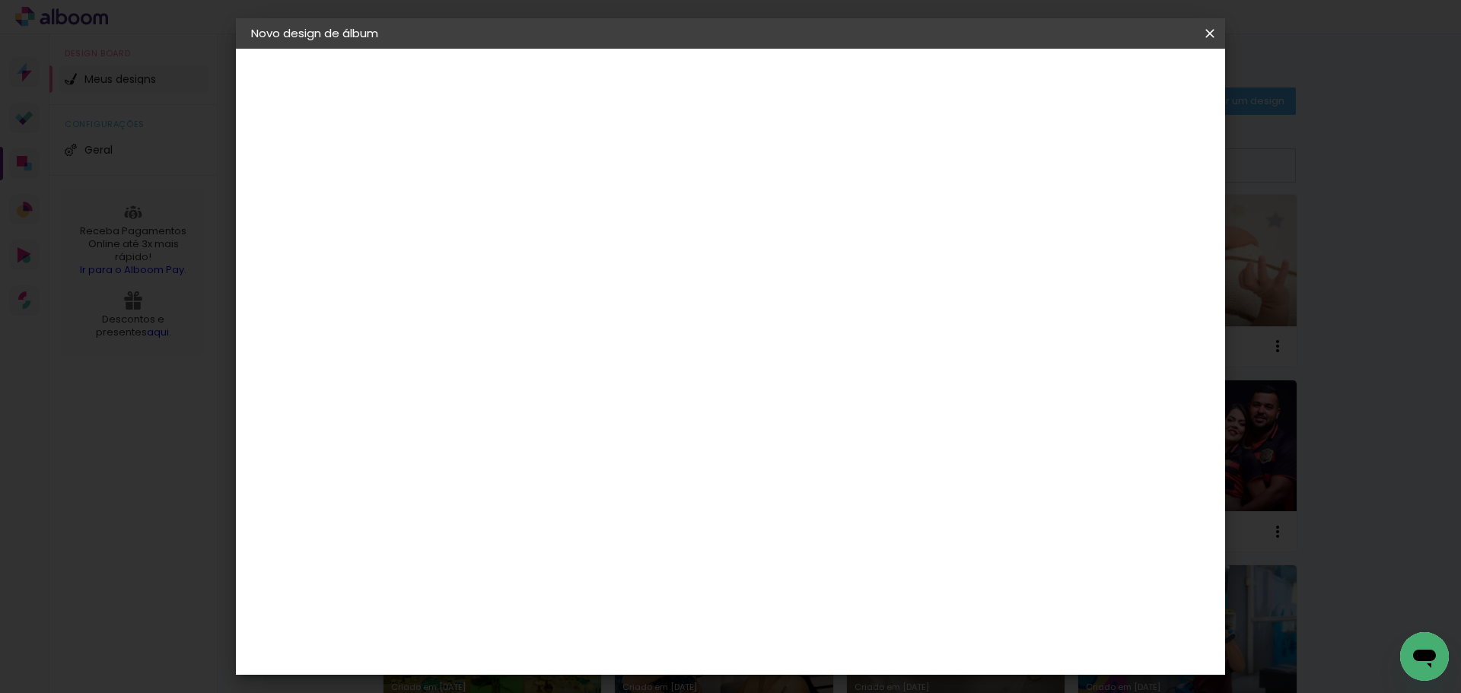
type input "4"
type paper-input "4"
click at [1140, 236] on input "4" at bounding box center [1133, 229] width 27 height 23
type input "3"
type paper-input "3"
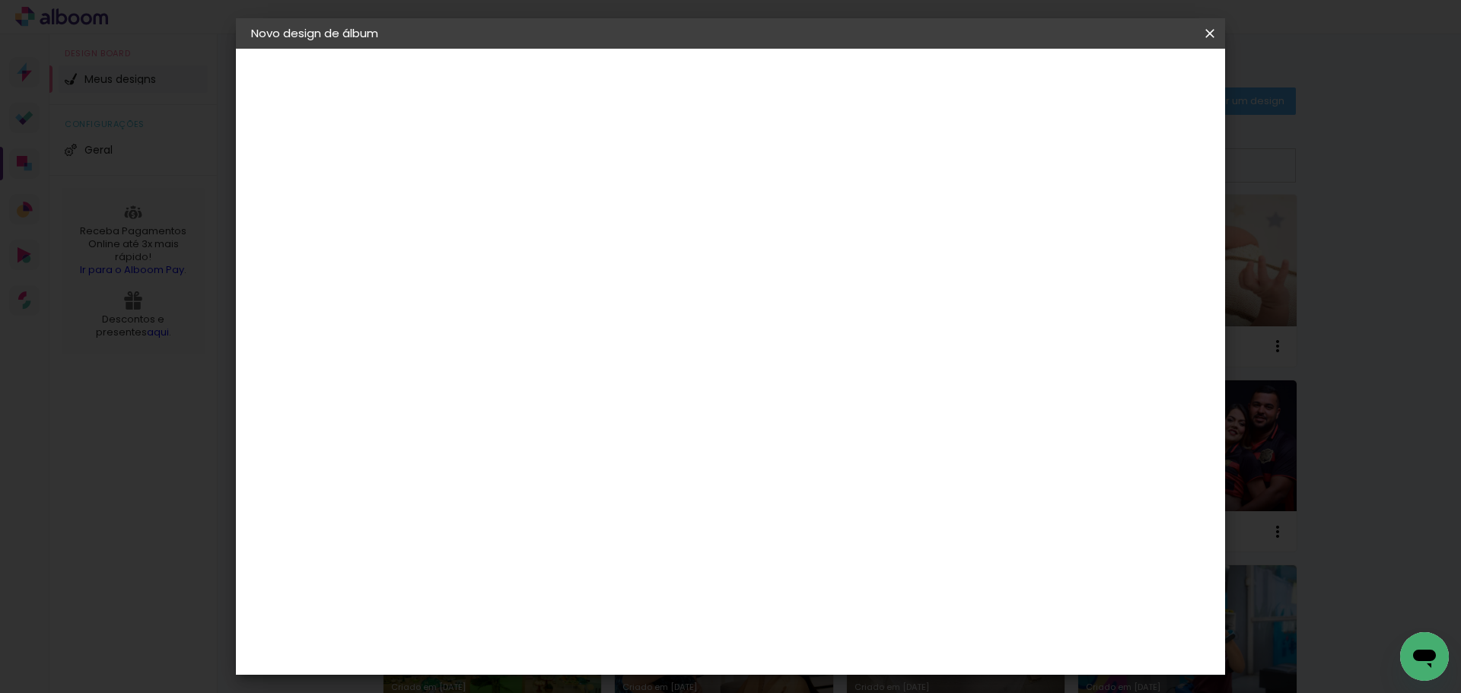
click at [1140, 236] on input "3" at bounding box center [1135, 229] width 27 height 23
type input "0"
type paper-input "0"
click at [1147, 237] on input "0" at bounding box center [1137, 229] width 27 height 23
click at [1148, 237] on input "0" at bounding box center [1141, 229] width 27 height 23
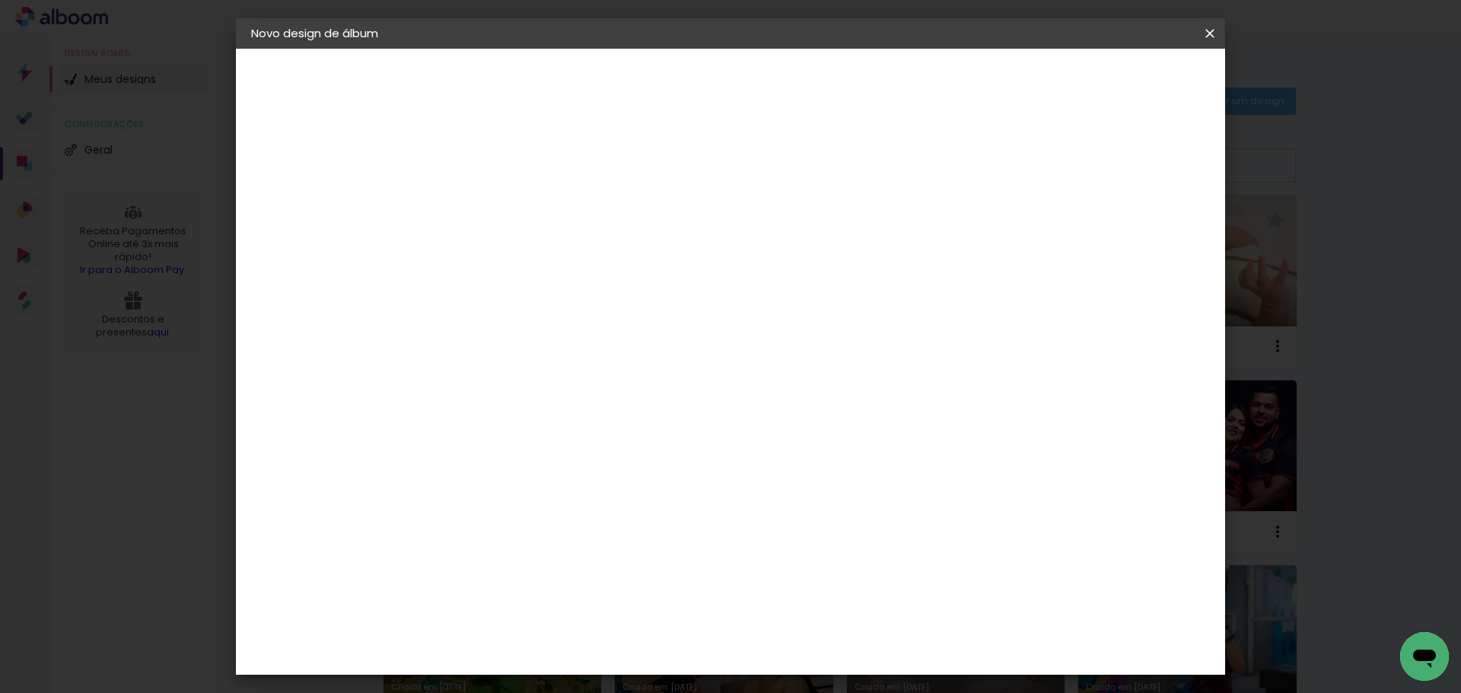
type input "0"
click at [1150, 238] on input "0" at bounding box center [1141, 229] width 27 height 23
click at [1115, 83] on span "Iniciar design" at bounding box center [1080, 80] width 69 height 11
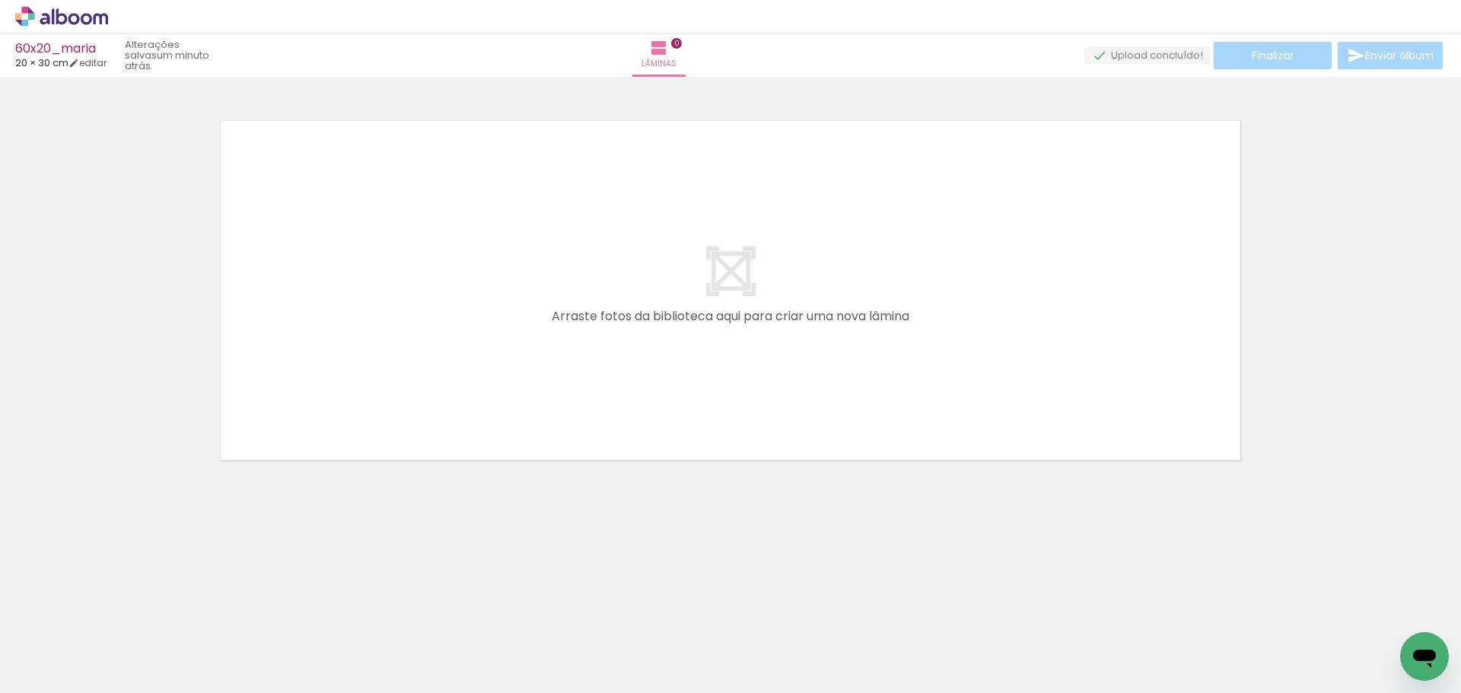
click at [91, 21] on icon at bounding box center [86, 18] width 11 height 11
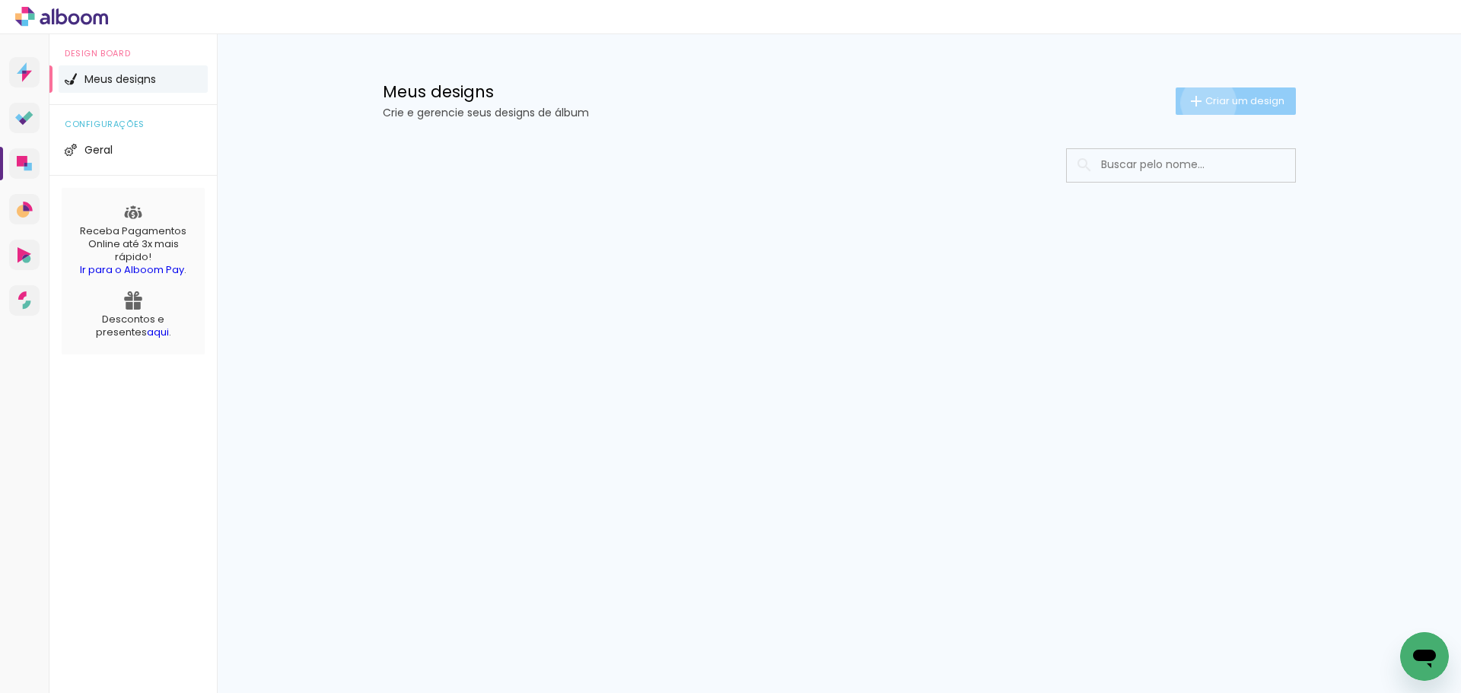
click at [1206, 103] on span "Criar um design" at bounding box center [1245, 101] width 79 height 10
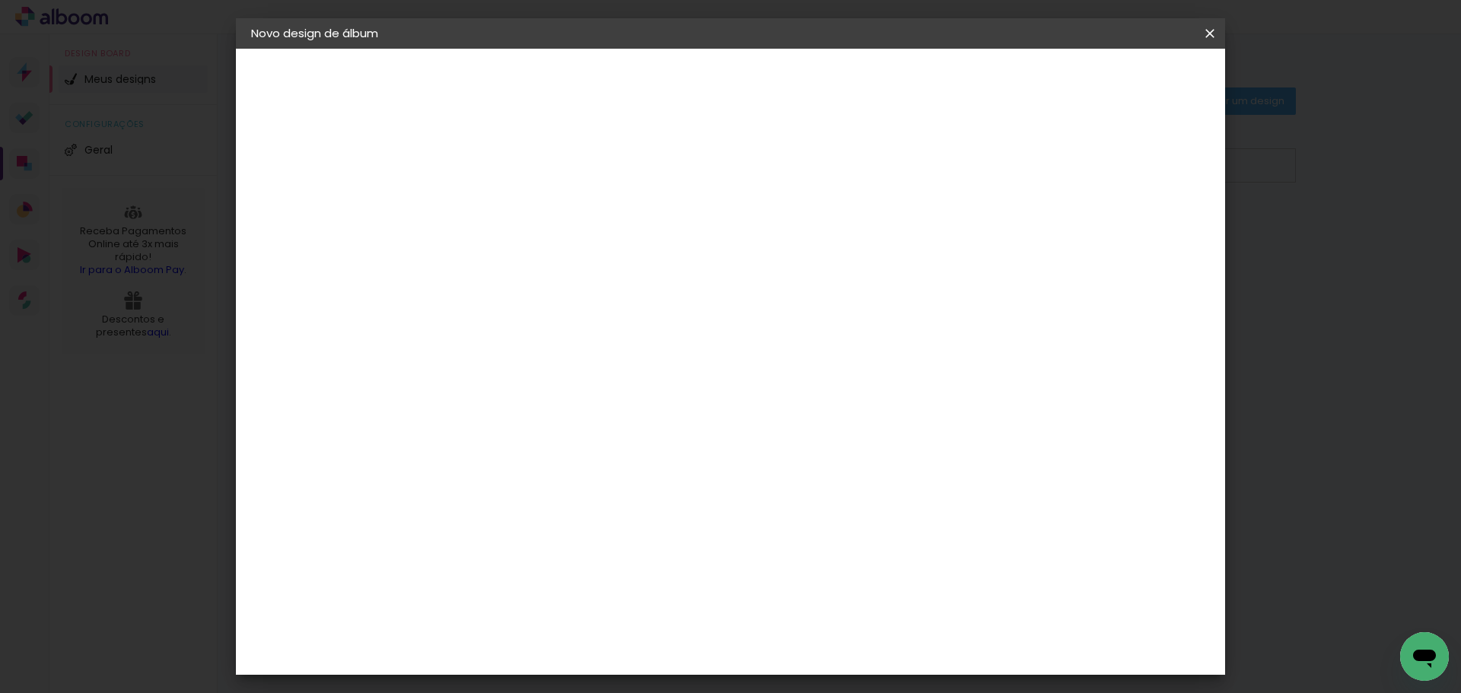
click at [500, 212] on input at bounding box center [500, 205] width 0 height 24
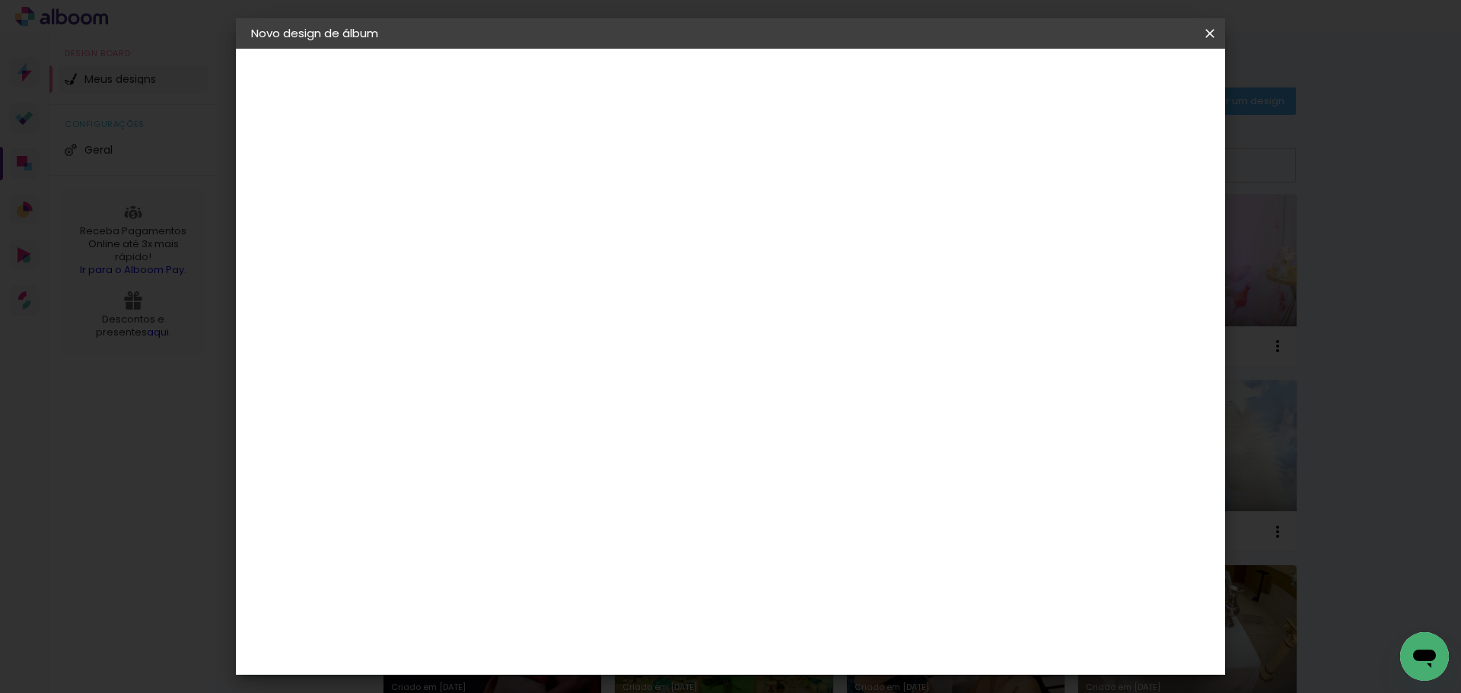
type input "60x20_isaac"
type paper-input "60x20_isaac"
click at [0, 0] on slot "Avançar" at bounding box center [0, 0] width 0 height 0
click at [786, 240] on paper-item "Tamanho Livre" at bounding box center [712, 231] width 146 height 33
click at [0, 0] on slot "Avançar" at bounding box center [0, 0] width 0 height 0
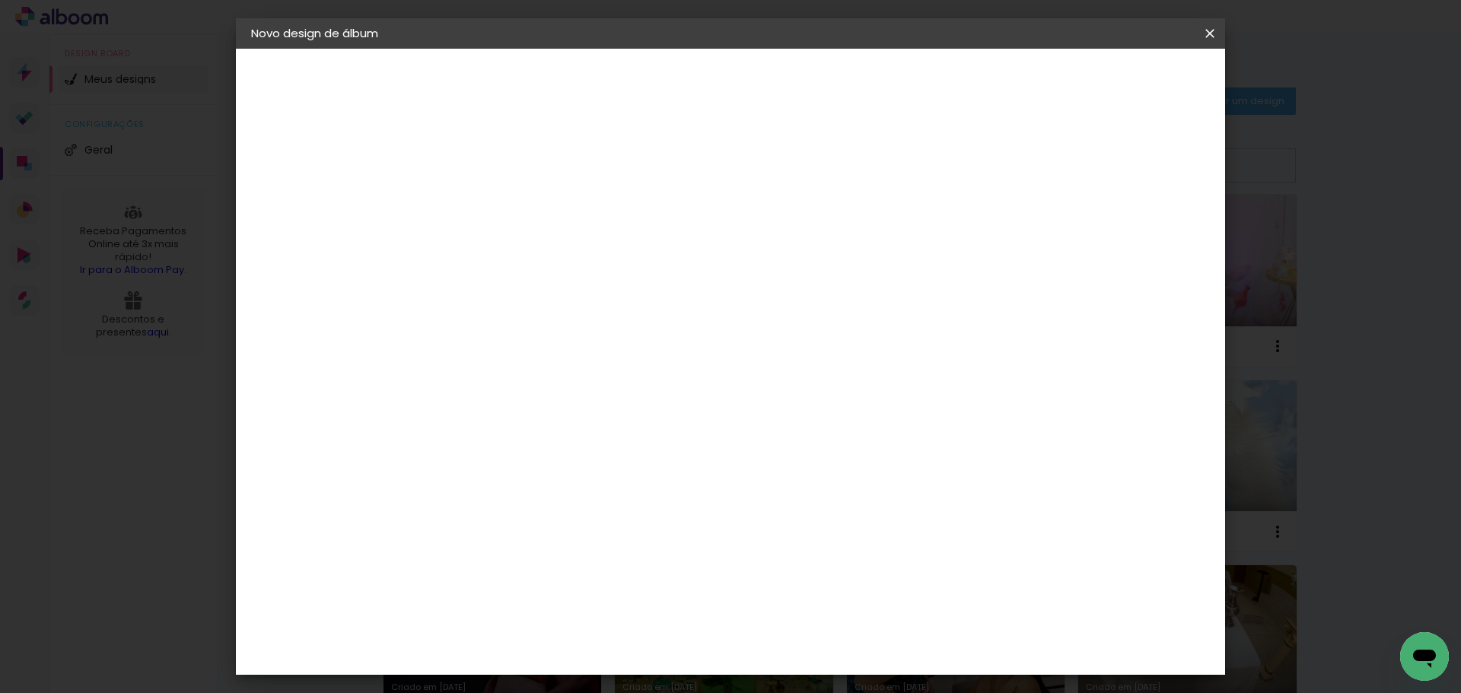
type input "4"
type paper-input "4"
click at [1137, 237] on input "4" at bounding box center [1131, 229] width 27 height 23
type input "3"
type paper-input "3"
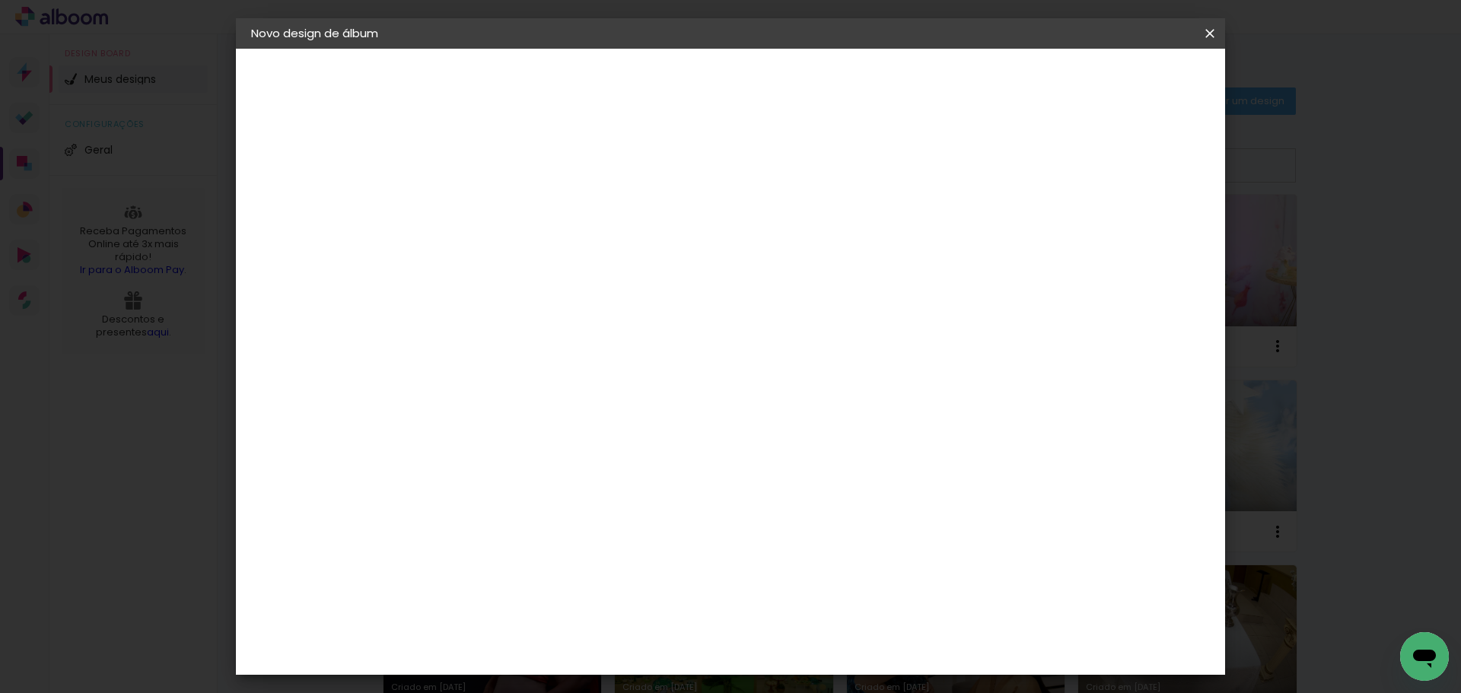
click at [1138, 237] on input "3" at bounding box center [1133, 229] width 27 height 23
type input "2"
type paper-input "2"
click at [1142, 236] on input "2" at bounding box center [1135, 229] width 27 height 23
type input "1"
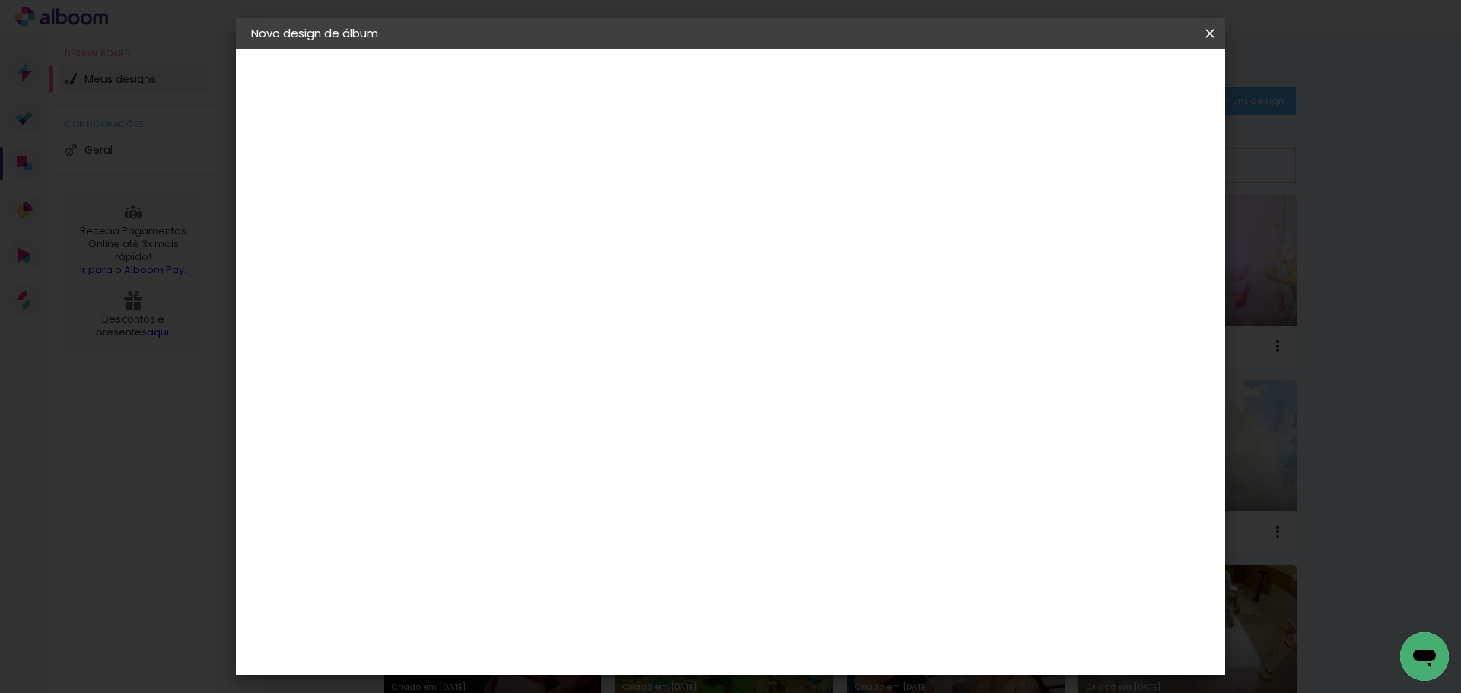
type paper-input "1"
click at [1143, 236] on input "1" at bounding box center [1139, 229] width 27 height 23
type input "0"
click at [1145, 236] on input "0" at bounding box center [1141, 229] width 27 height 23
drag, startPoint x: 460, startPoint y: 434, endPoint x: 448, endPoint y: 435, distance: 11.4
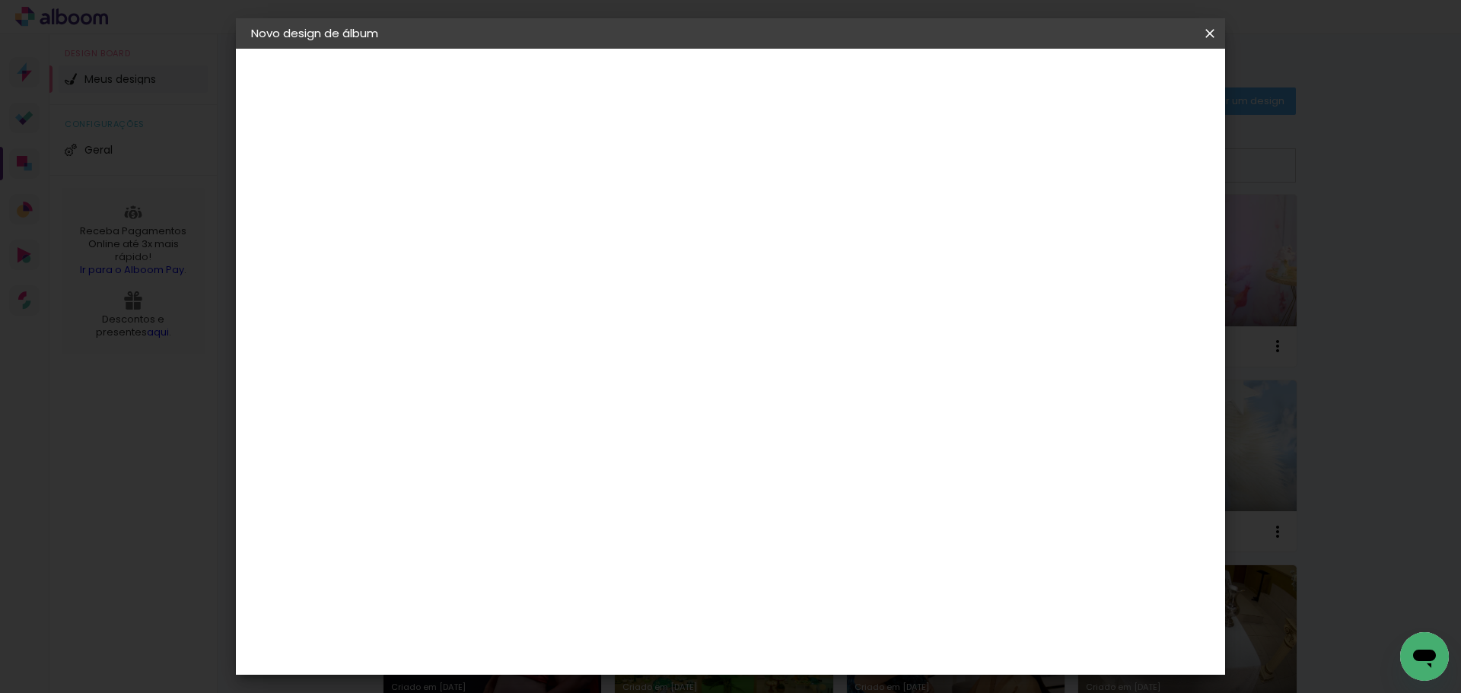
click at [448, 435] on input "30" at bounding box center [452, 432] width 40 height 23
type input "20"
type paper-input "20"
click at [1115, 85] on span "Iniciar design" at bounding box center [1080, 80] width 69 height 11
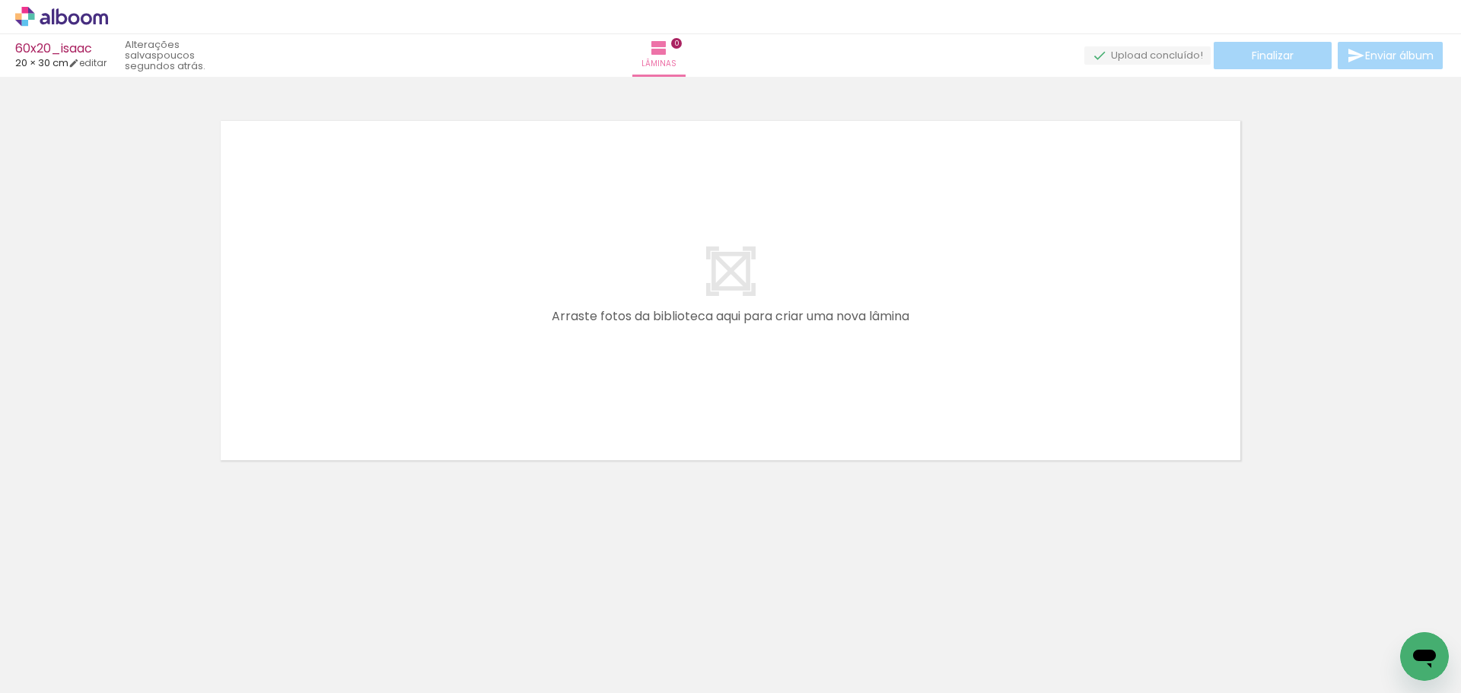
click at [87, 14] on icon at bounding box center [86, 18] width 11 height 11
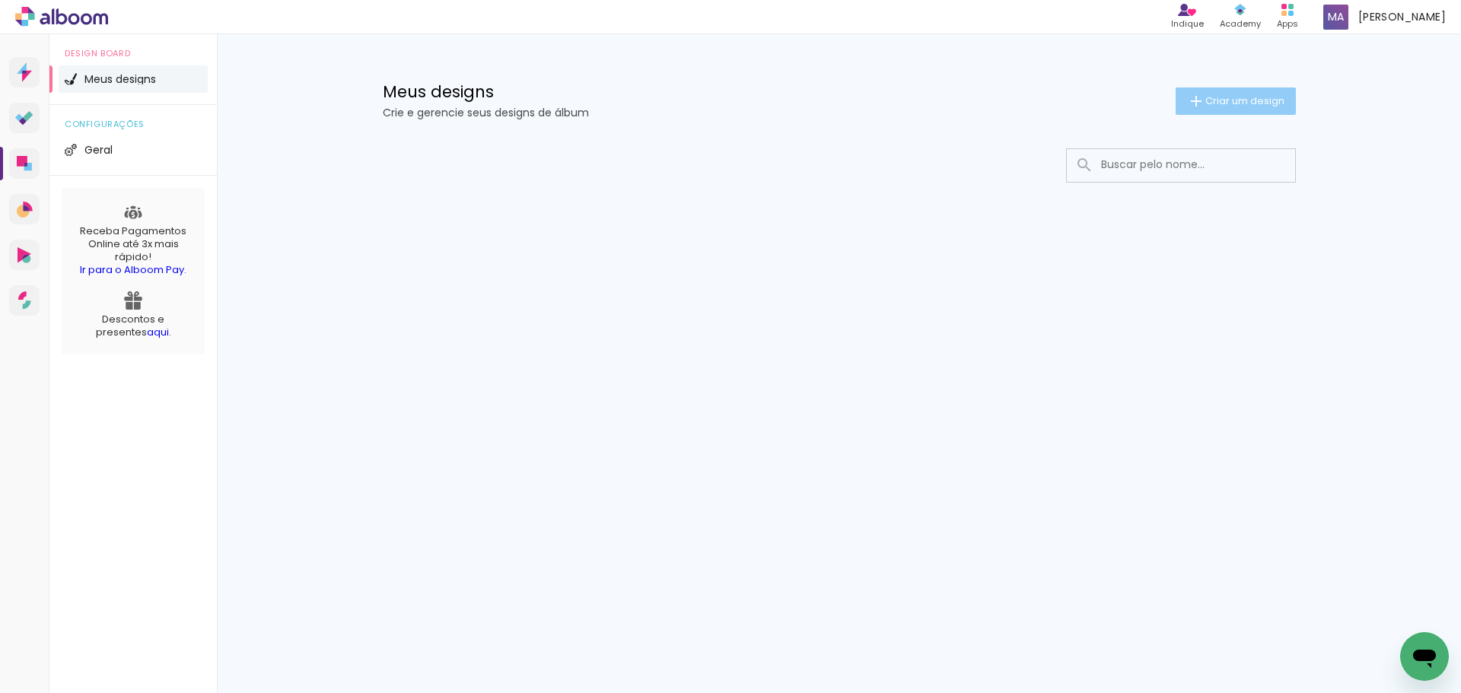
click at [1206, 100] on span "Criar um design" at bounding box center [1245, 101] width 79 height 10
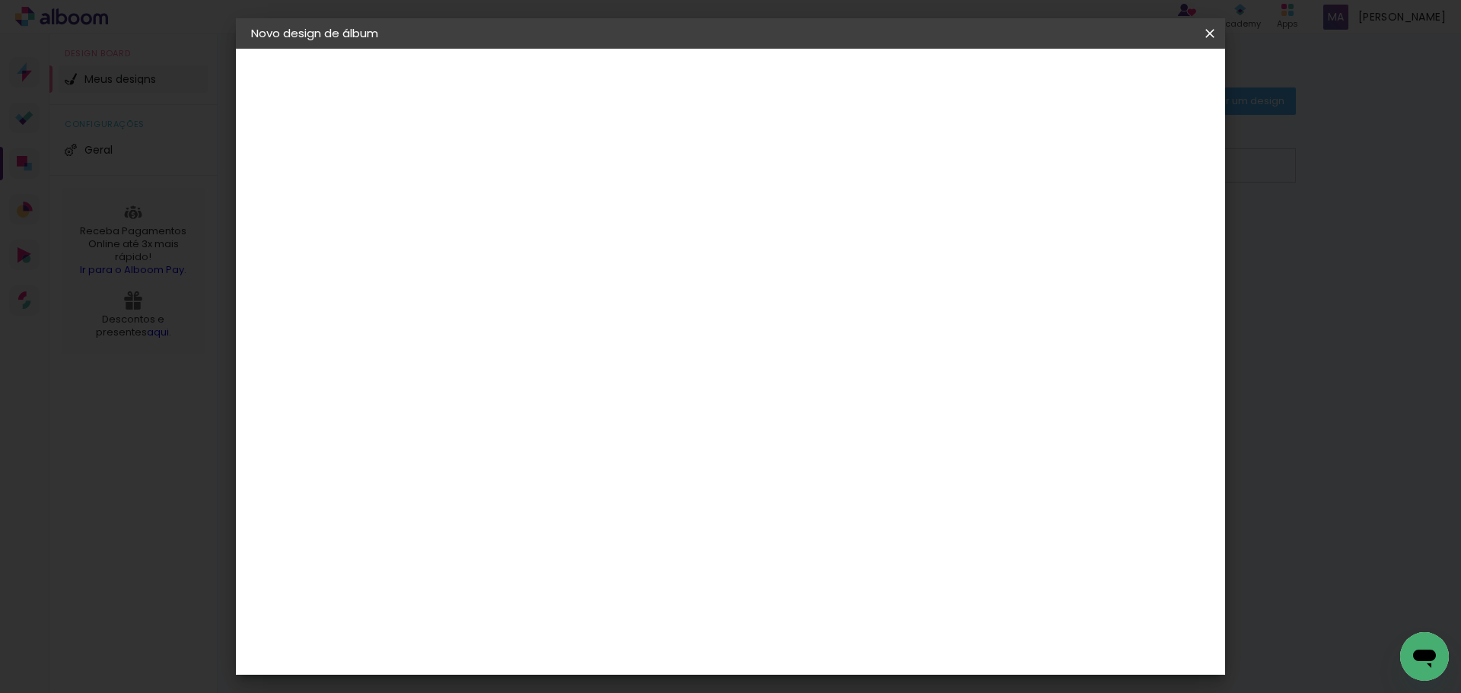
click at [500, 201] on input at bounding box center [500, 205] width 0 height 24
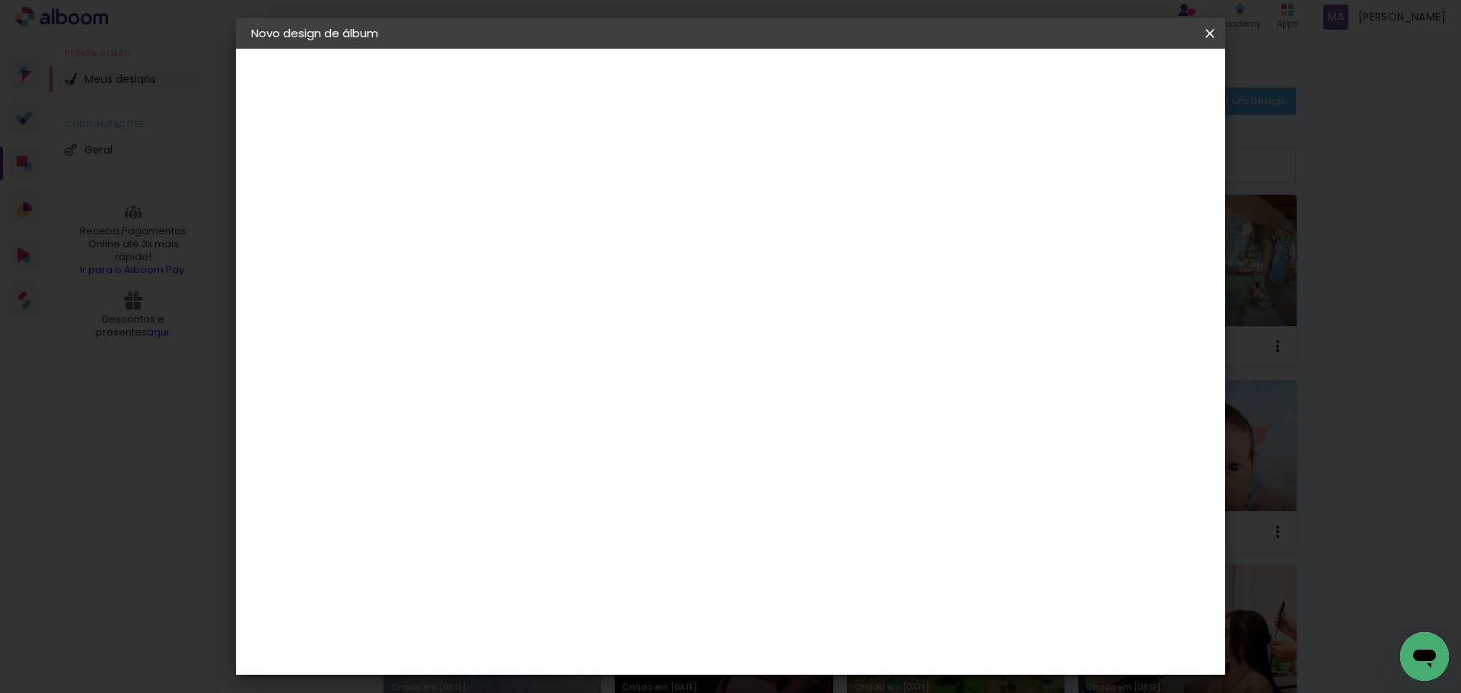
type input "50x25_EDUARDA"
type paper-input "50x25_EDUARDA"
click at [656, 88] on paper-button "Avançar" at bounding box center [619, 81] width 75 height 26
click at [786, 247] on paper-item "Tamanho Livre" at bounding box center [712, 231] width 146 height 33
click at [0, 0] on slot "Avançar" at bounding box center [0, 0] width 0 height 0
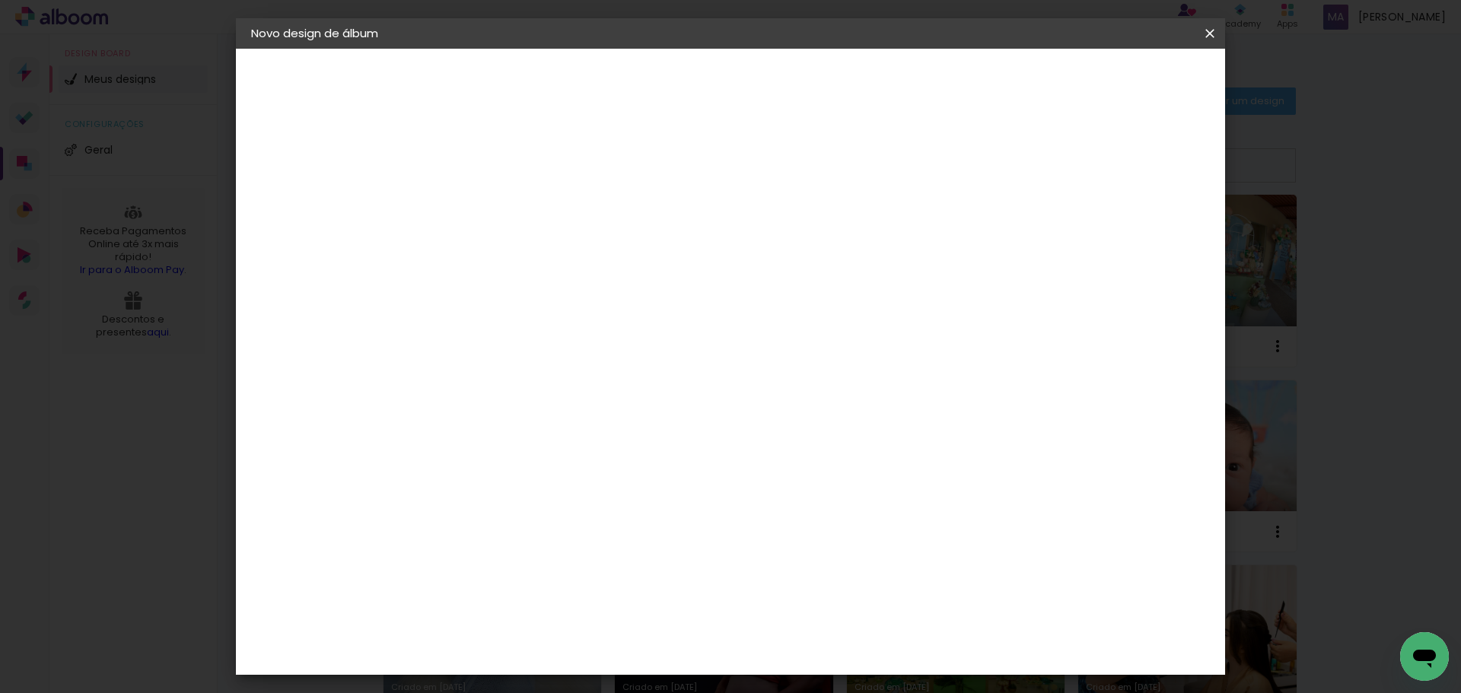
drag, startPoint x: 470, startPoint y: 433, endPoint x: 449, endPoint y: 431, distance: 20.7
click at [449, 431] on input "30" at bounding box center [452, 432] width 40 height 23
type input "25"
type paper-input "25"
drag, startPoint x: 830, startPoint y: 587, endPoint x: 811, endPoint y: 585, distance: 19.1
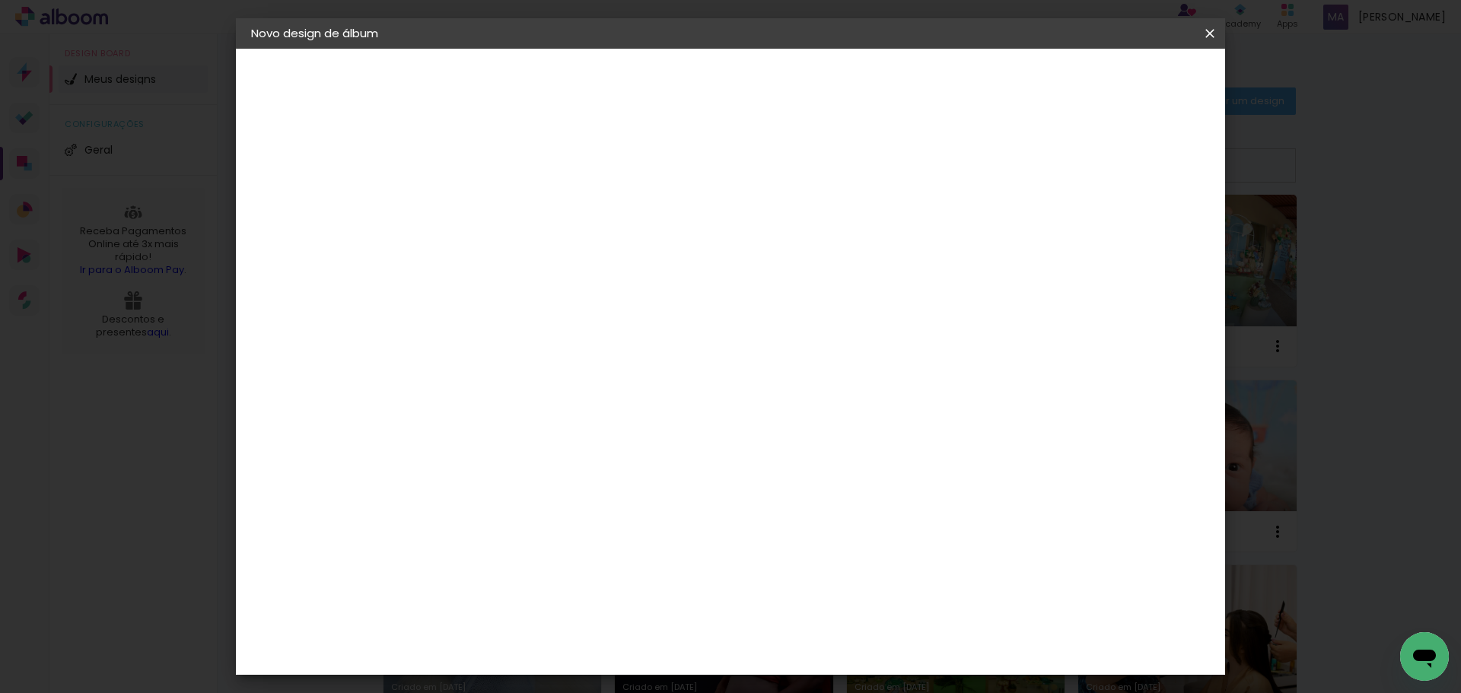
click at [811, 585] on input "60" at bounding box center [815, 585] width 40 height 23
type input "50"
type paper-input "50"
type input "4"
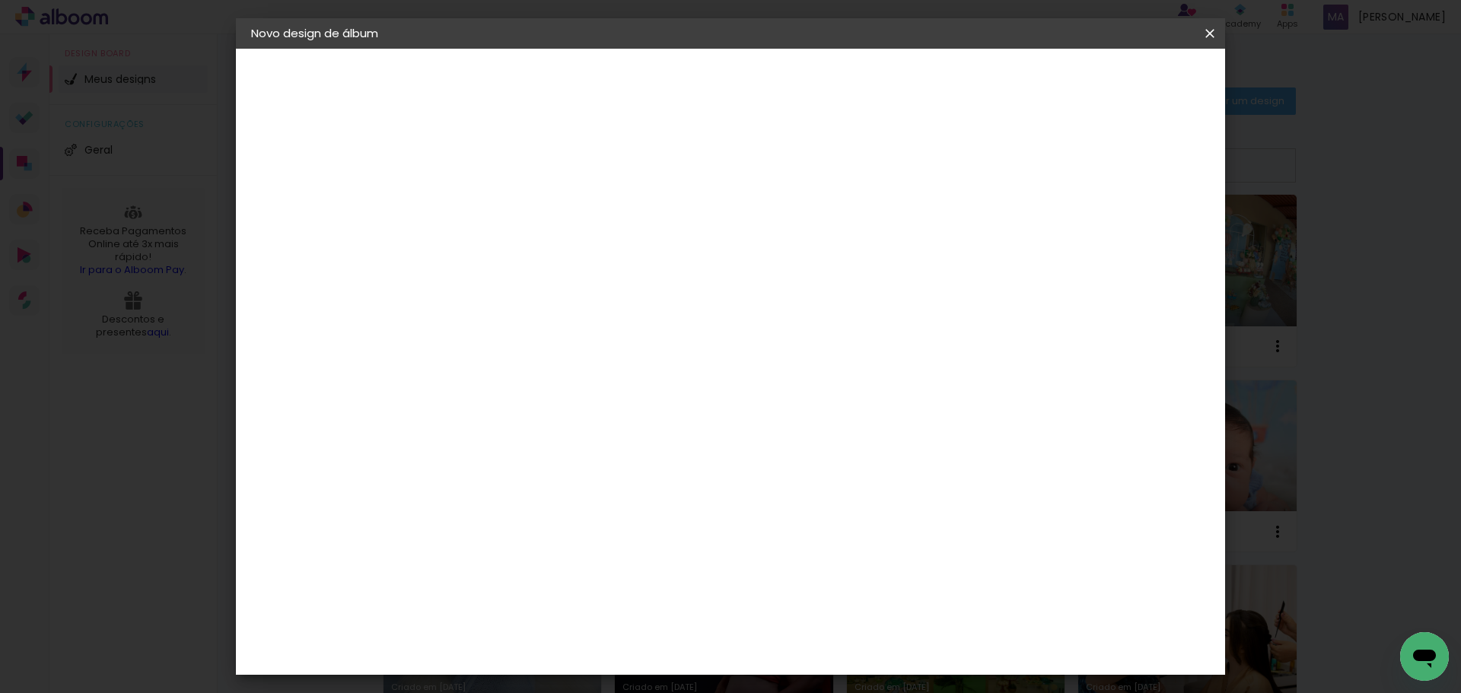
type paper-input "4"
click at [1140, 233] on input "4" at bounding box center [1131, 229] width 27 height 23
type input "3"
type paper-input "3"
click at [1140, 233] on input "3" at bounding box center [1134, 229] width 27 height 23
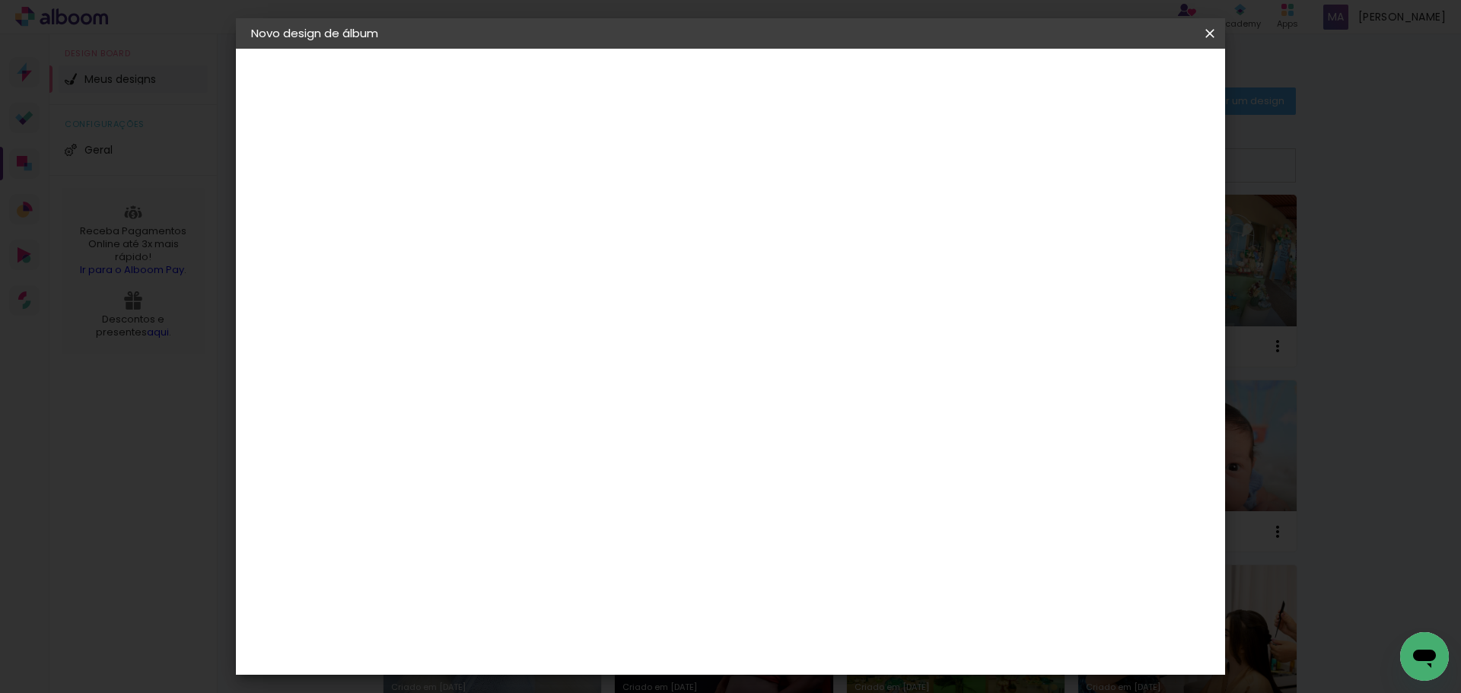
type input "2"
type paper-input "2"
click at [1141, 233] on input "2" at bounding box center [1136, 229] width 27 height 23
type input "1"
type paper-input "1"
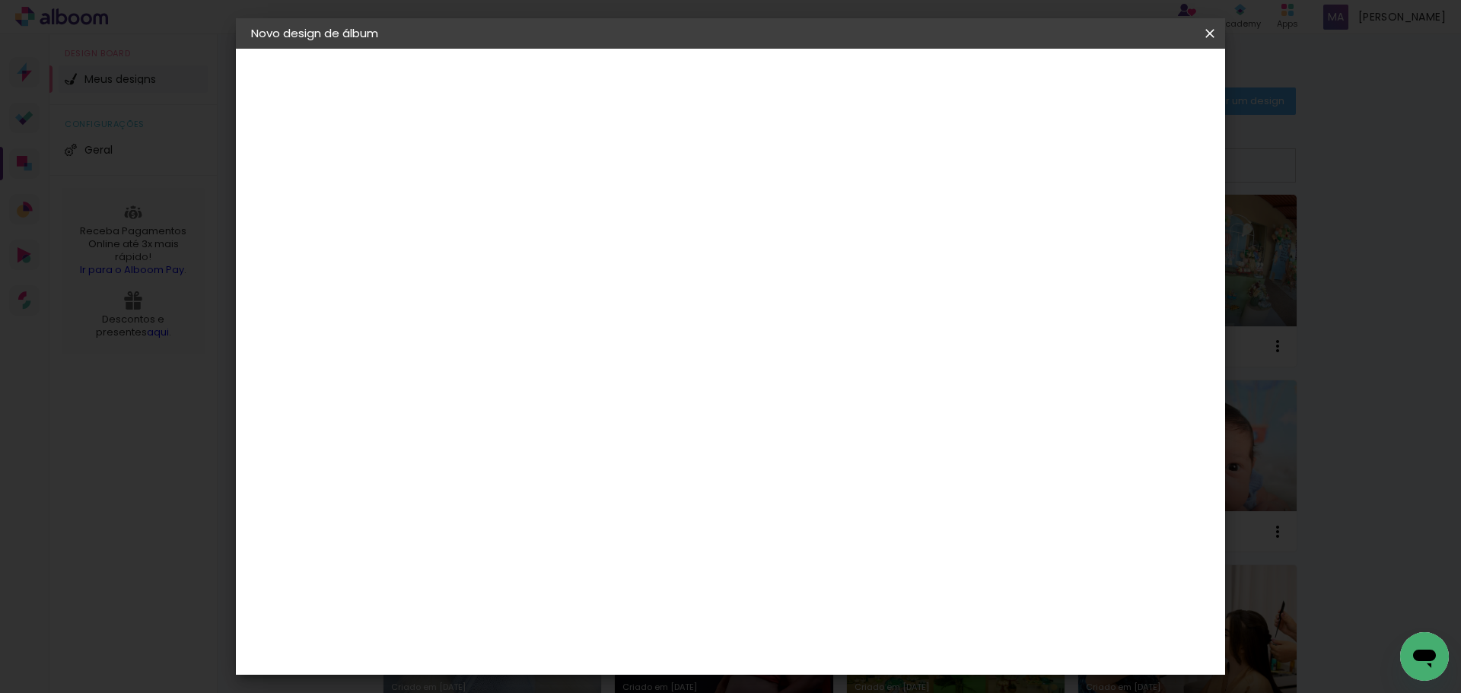
click at [1142, 233] on input "1" at bounding box center [1136, 229] width 27 height 23
type input "0"
click at [1142, 233] on input "0" at bounding box center [1139, 229] width 27 height 23
click at [1115, 82] on span "Iniciar design" at bounding box center [1080, 80] width 69 height 11
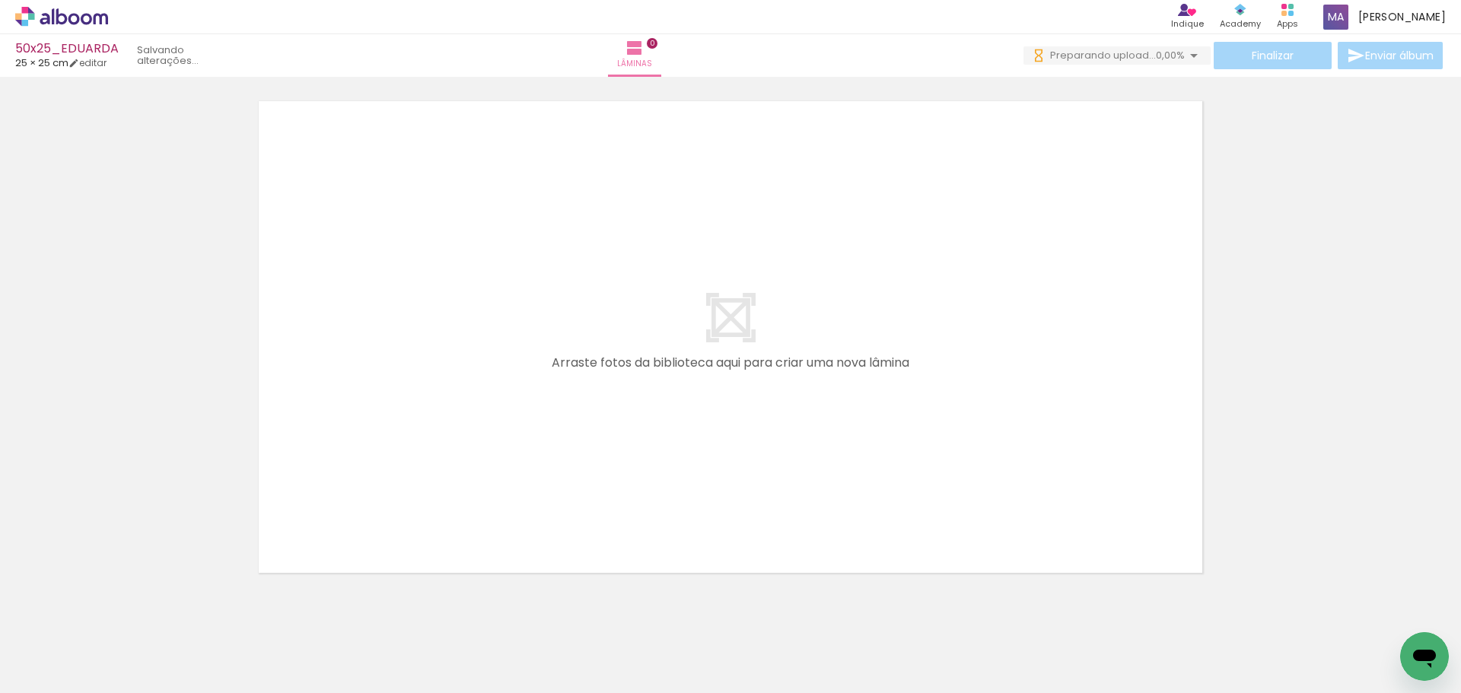
click at [1259, 370] on div at bounding box center [730, 317] width 1461 height 511
click at [70, 15] on icon at bounding box center [74, 18] width 11 height 11
